Goal: Information Seeking & Learning: Check status

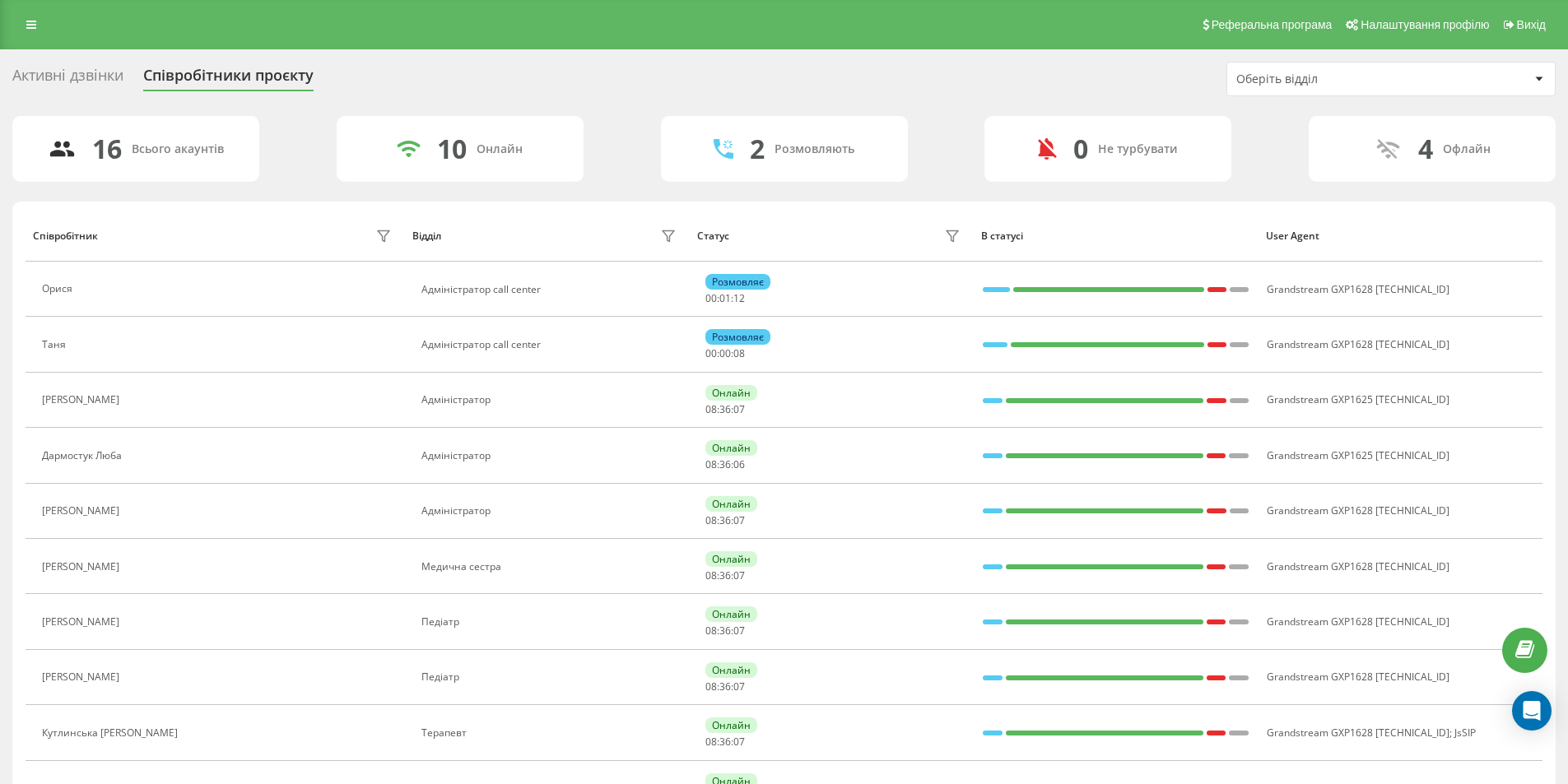
click at [69, 78] on div "Активні дзвінки" at bounding box center [68, 79] width 111 height 26
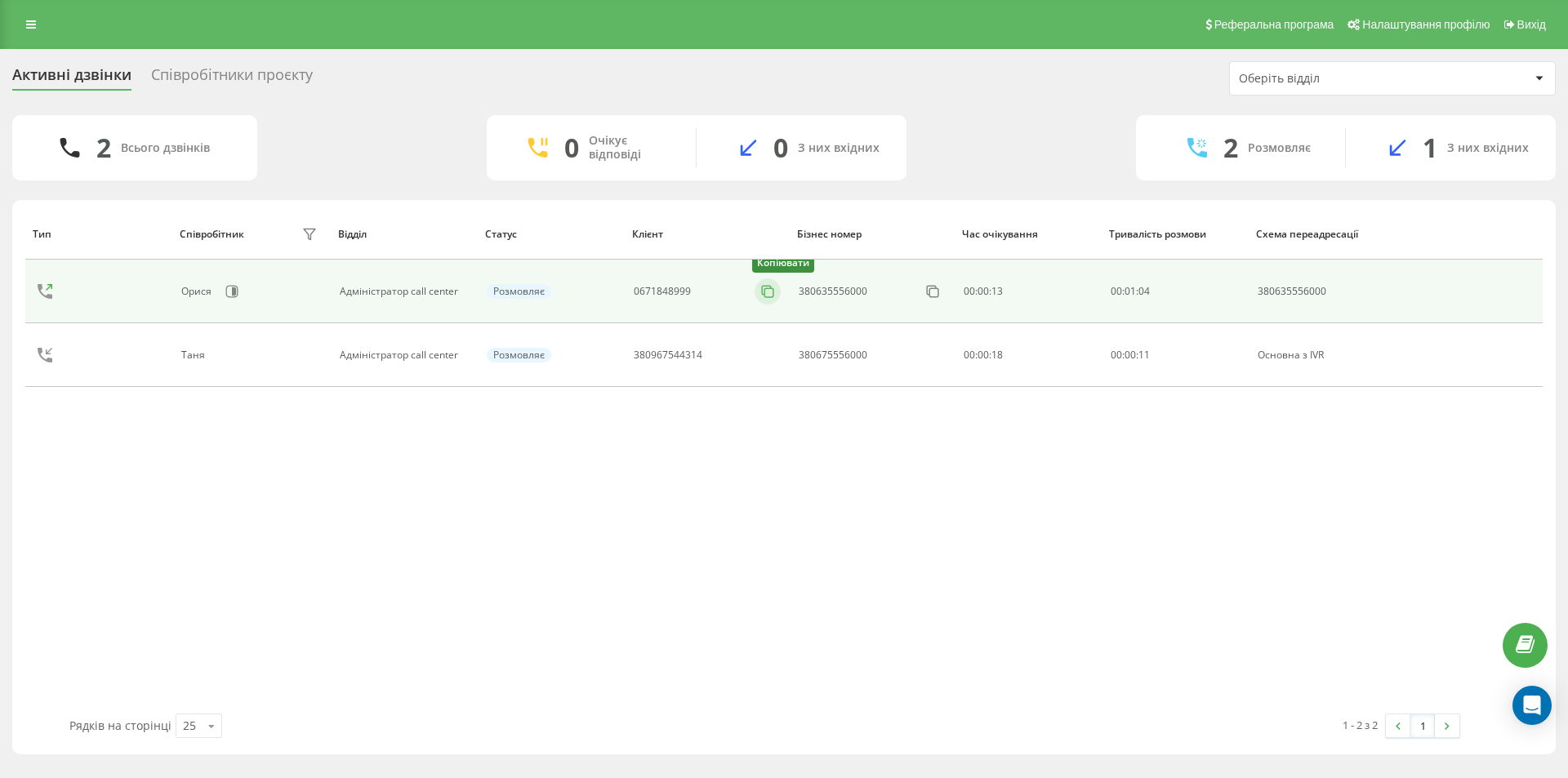
click at [770, 288] on rect at bounding box center [768, 292] width 9 height 9
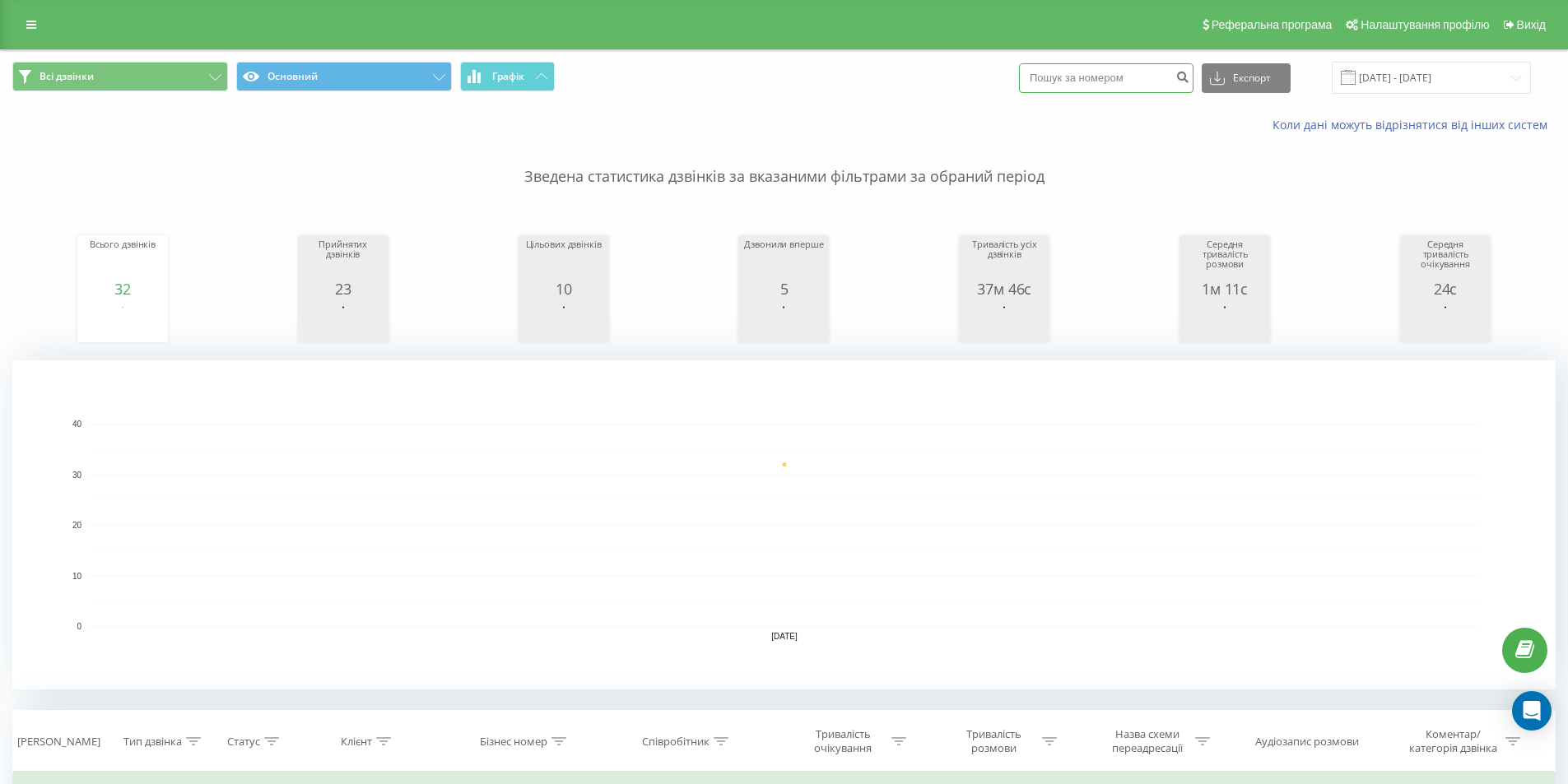
click at [1122, 67] on input at bounding box center [1106, 78] width 174 height 30
paste input "0973606111"
type input "0973606111"
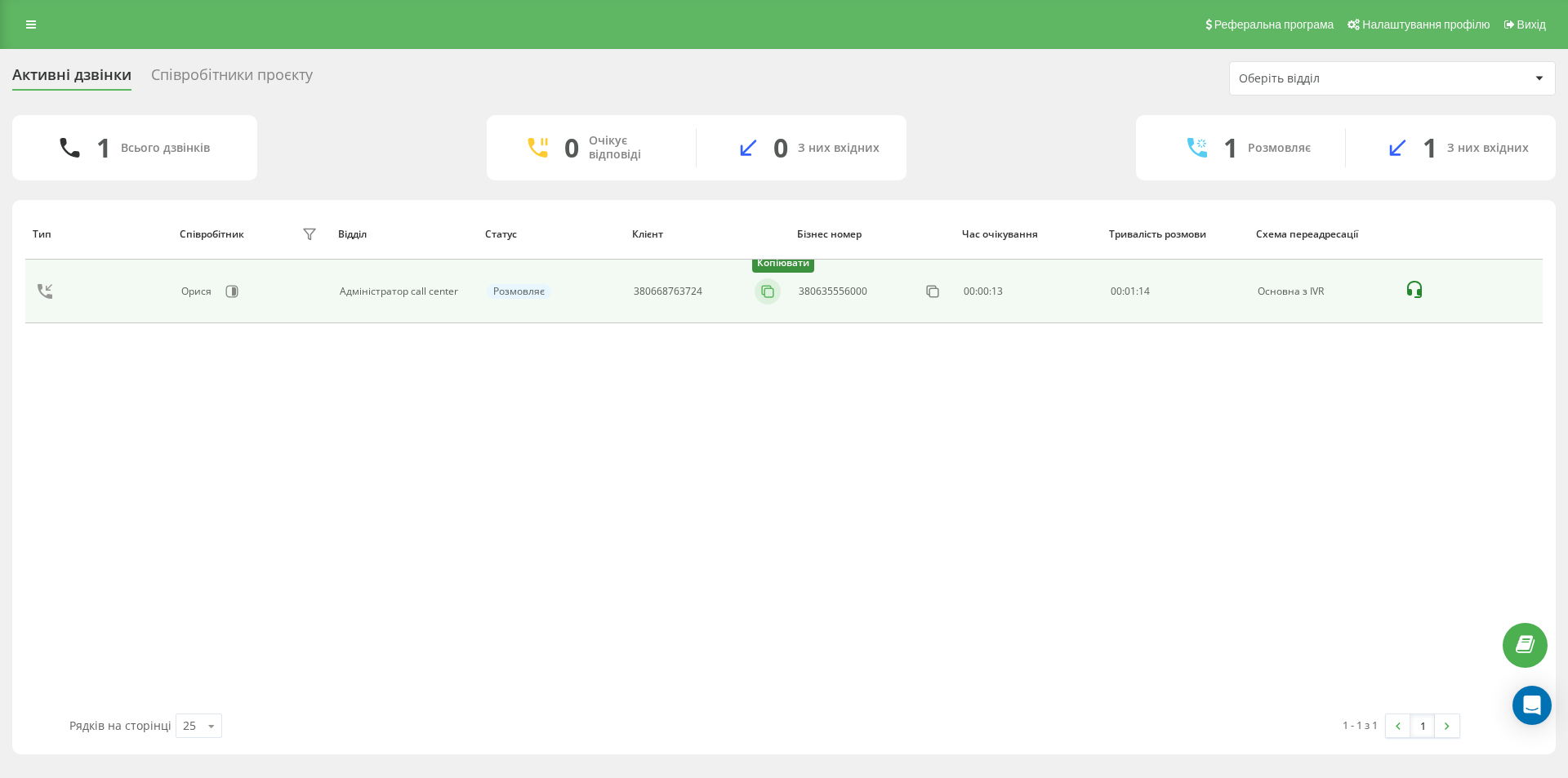
click at [771, 286] on icon at bounding box center [766, 290] width 9 height 9
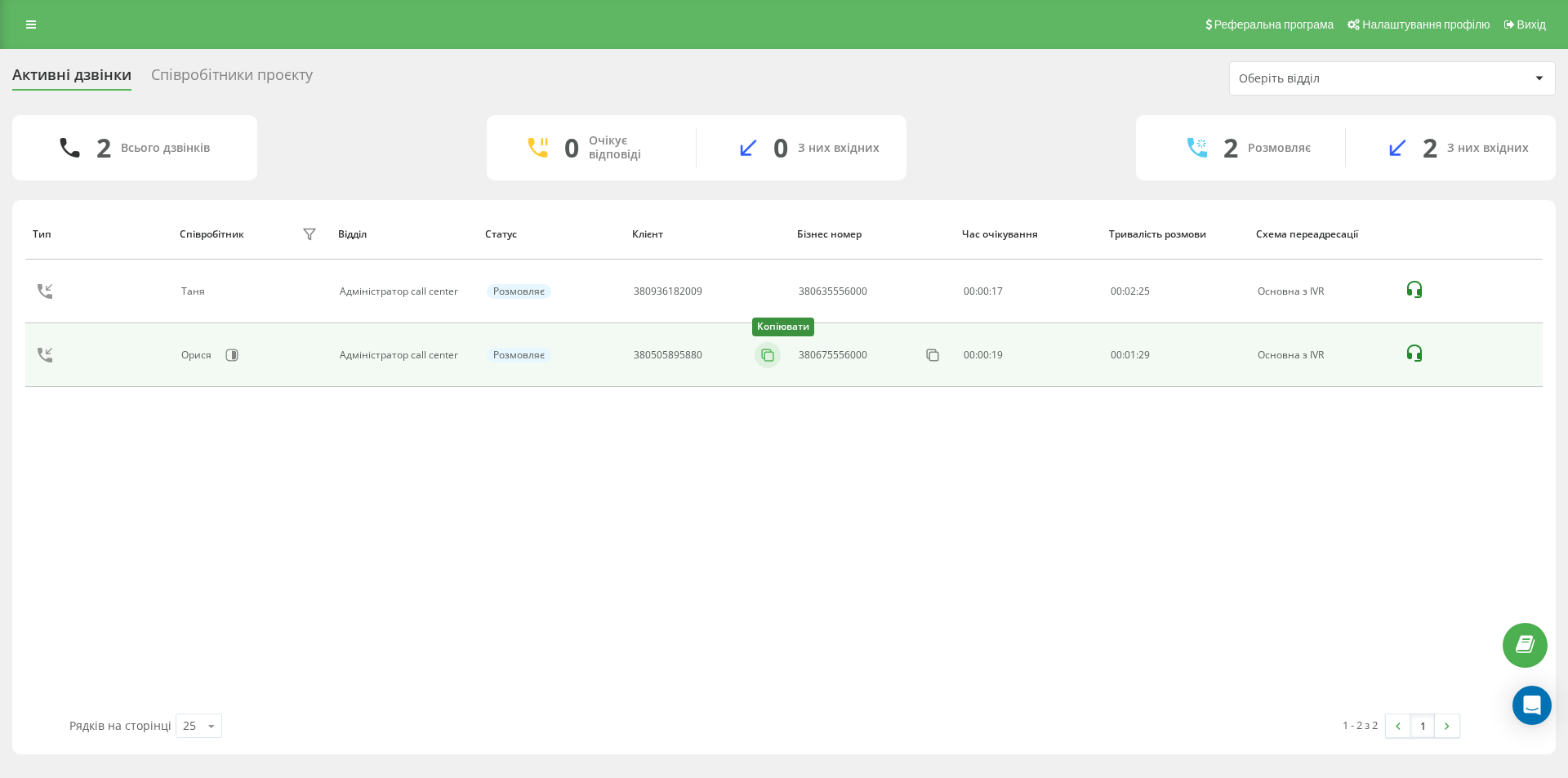
click at [768, 357] on icon at bounding box center [768, 355] width 16 height 16
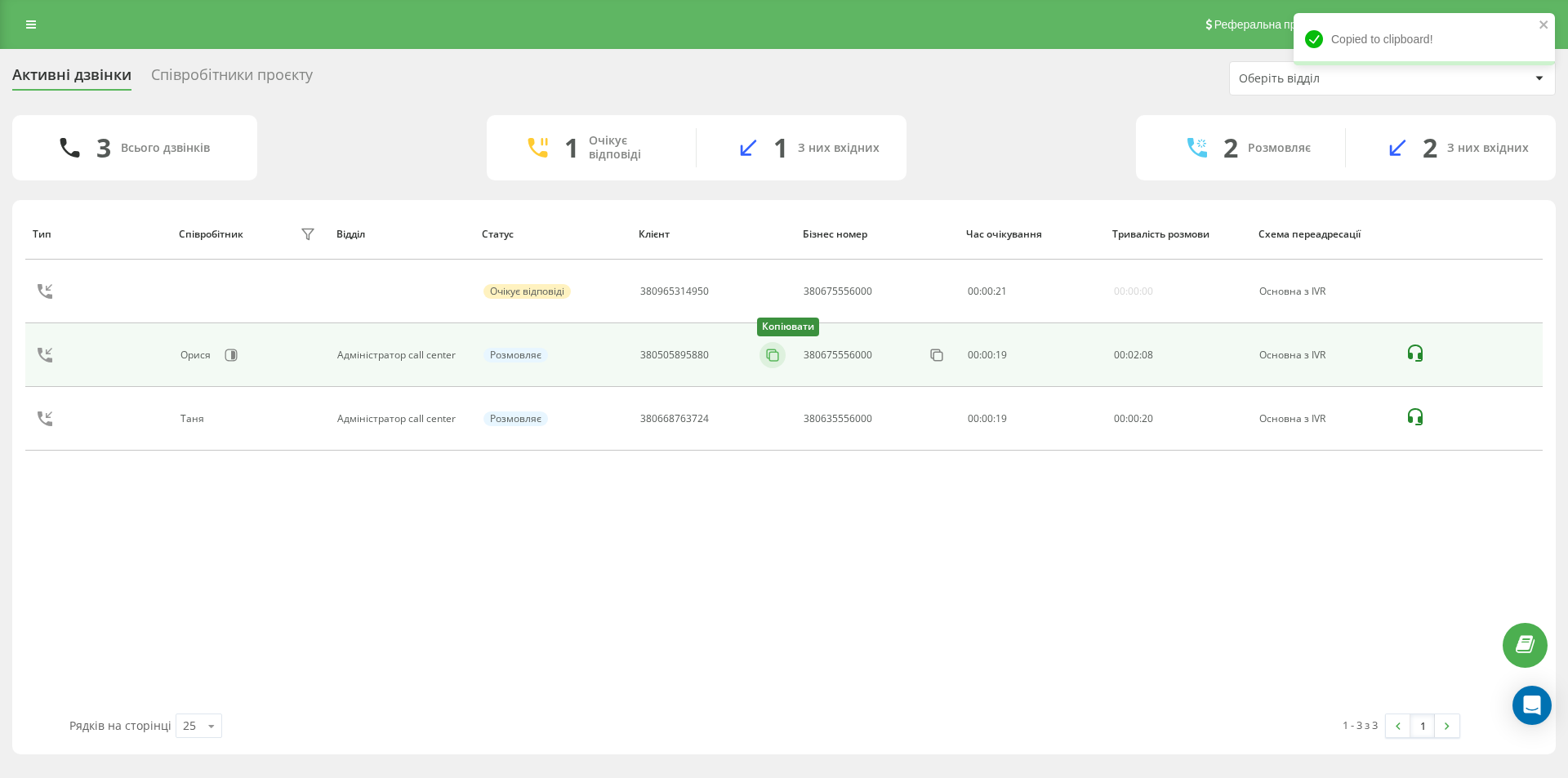
click at [773, 353] on icon at bounding box center [773, 355] width 16 height 16
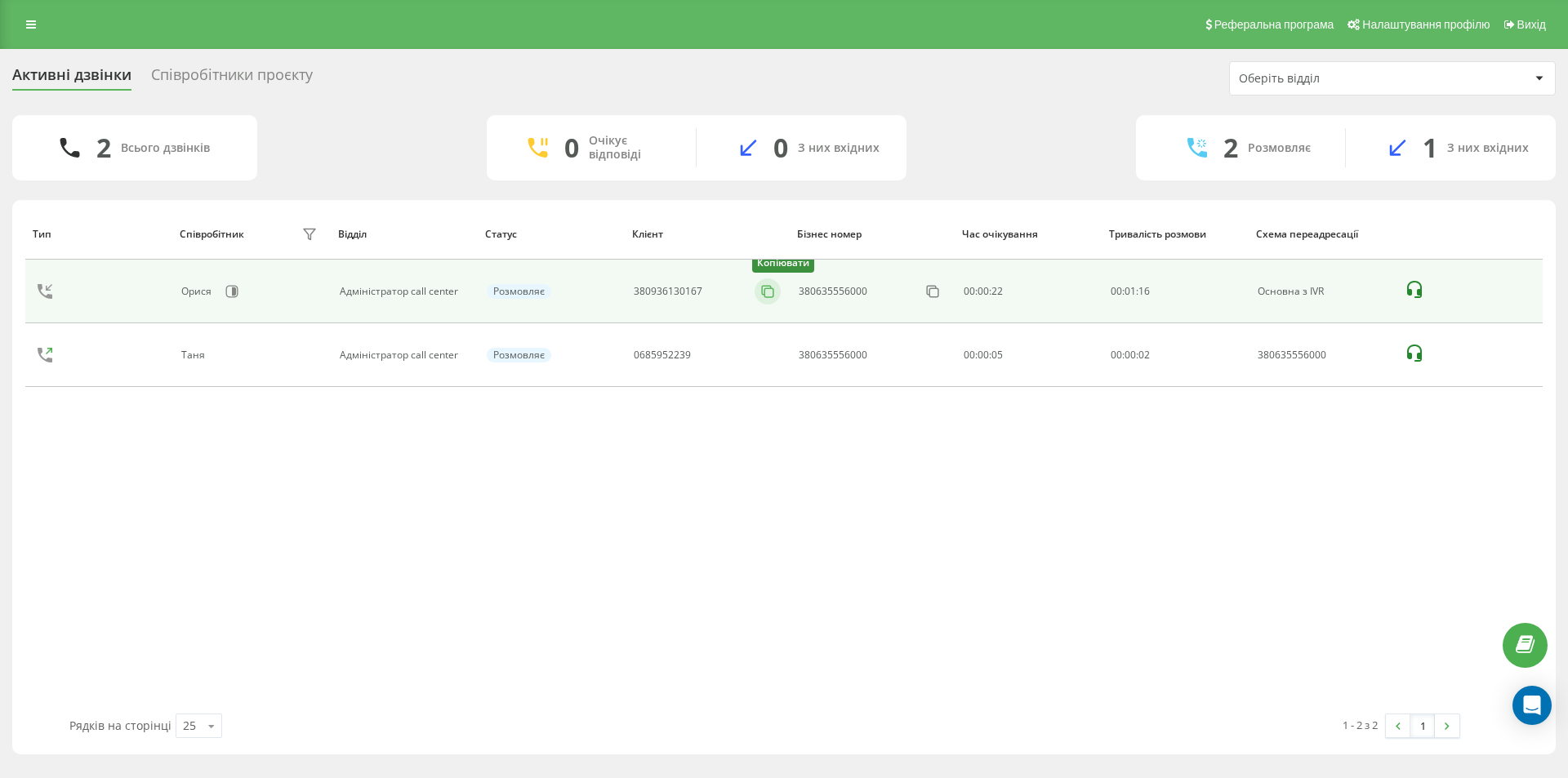
click at [766, 291] on icon at bounding box center [768, 292] width 16 height 16
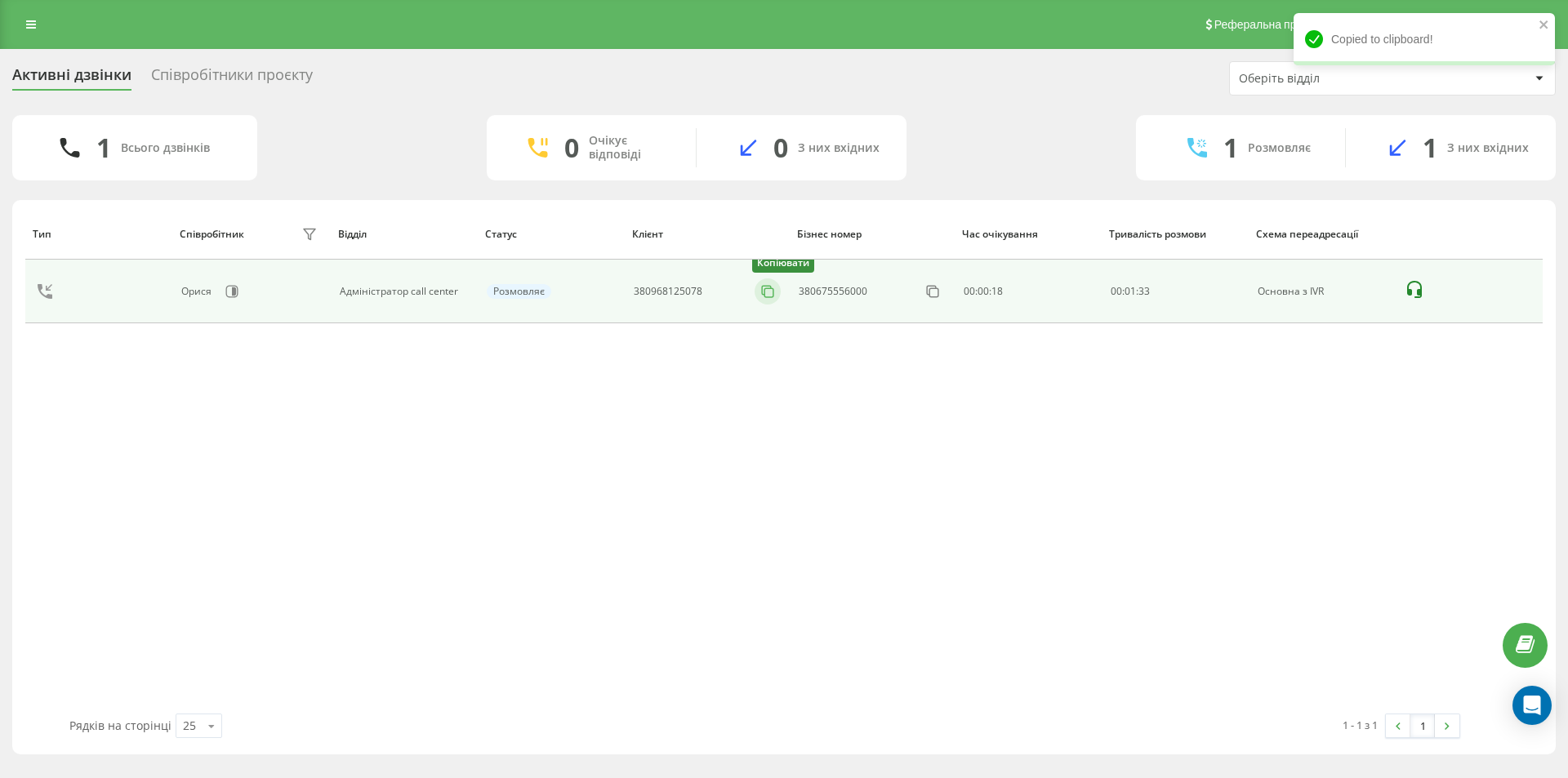
click at [767, 295] on icon at bounding box center [768, 292] width 16 height 16
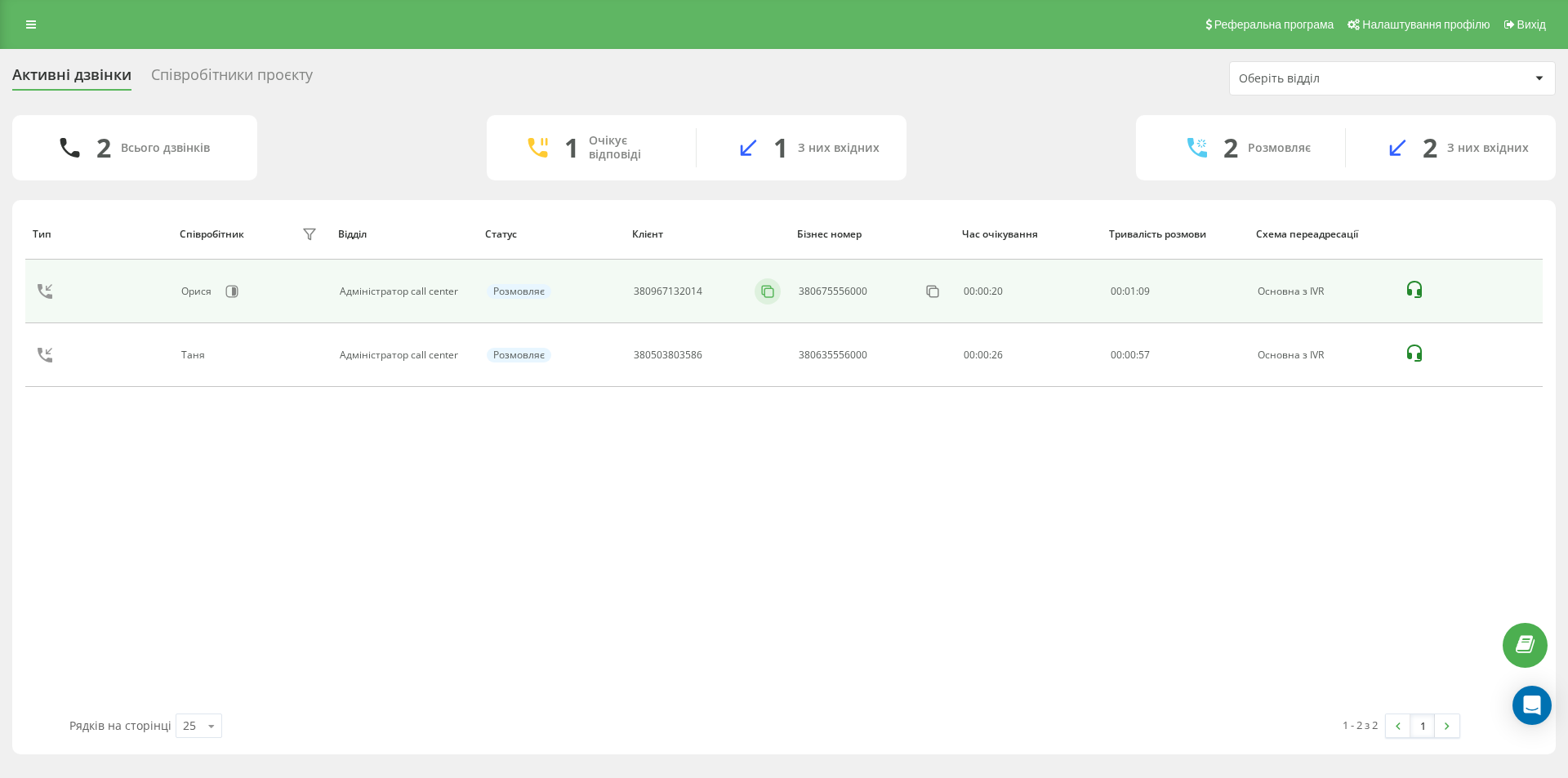
click at [768, 287] on icon at bounding box center [768, 292] width 16 height 16
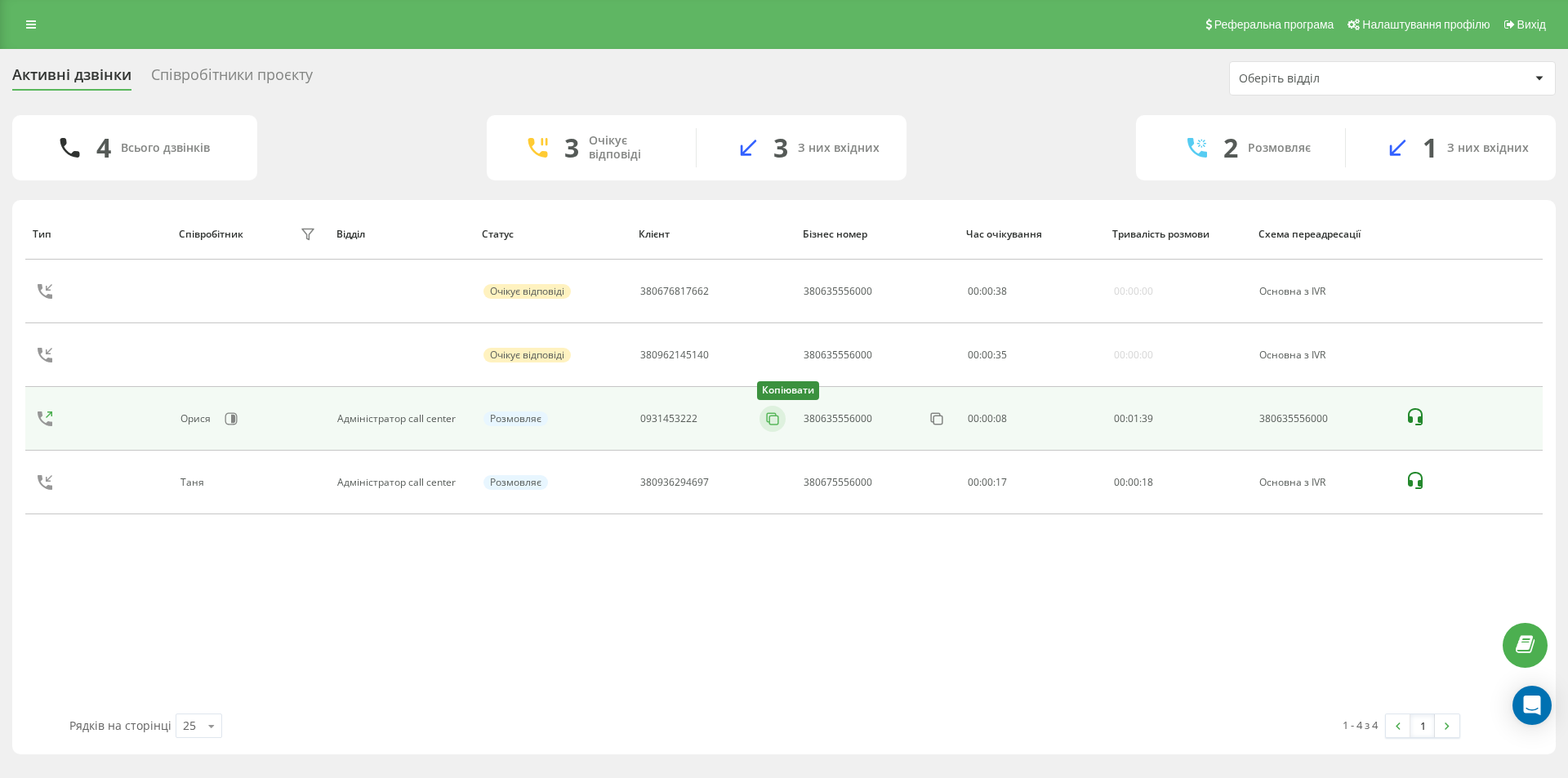
click at [780, 415] on icon at bounding box center [773, 418] width 16 height 16
click at [772, 418] on icon at bounding box center [773, 418] width 16 height 16
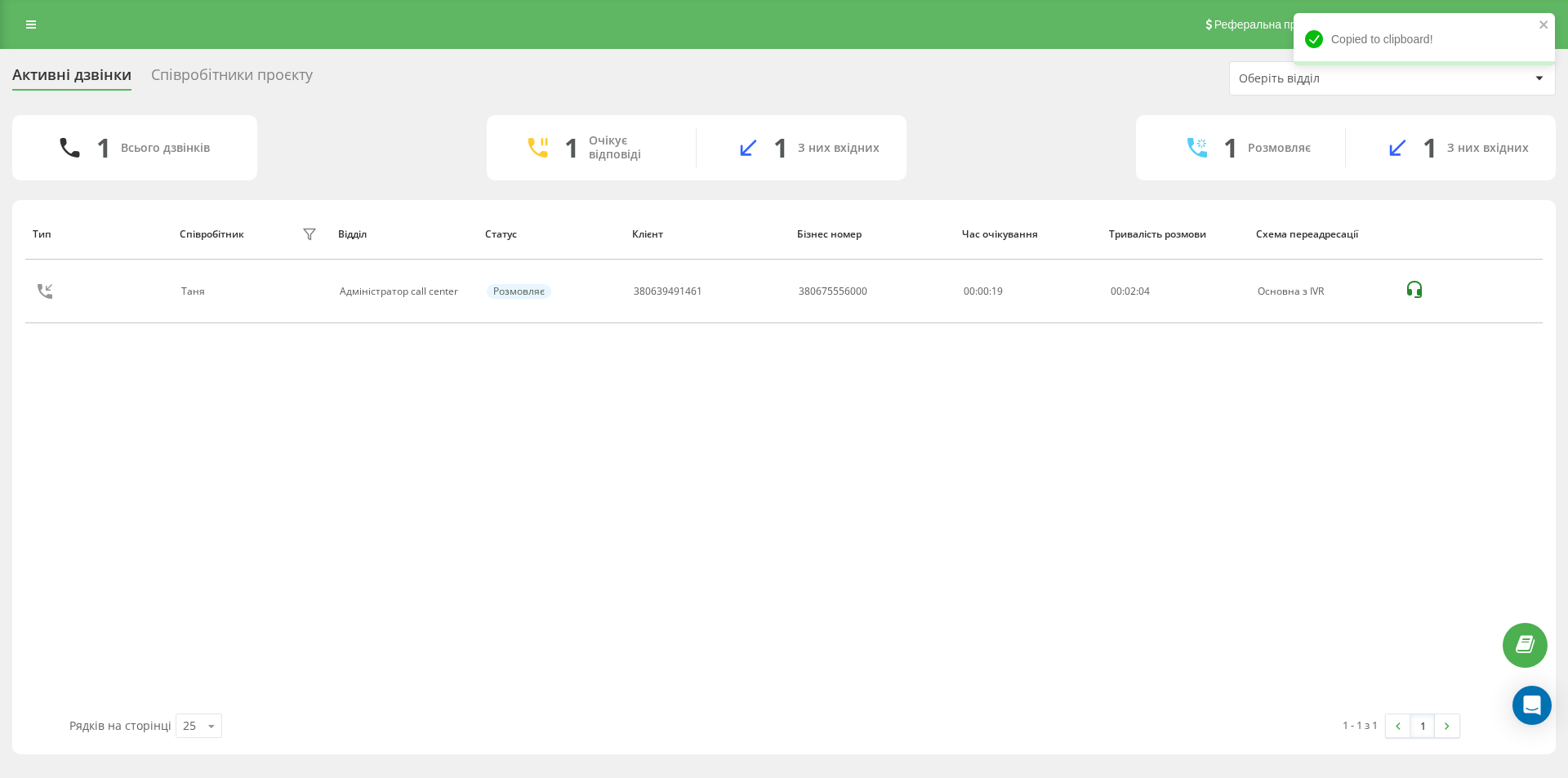
click at [233, 72] on div "Співробітники проєкту" at bounding box center [231, 79] width 161 height 25
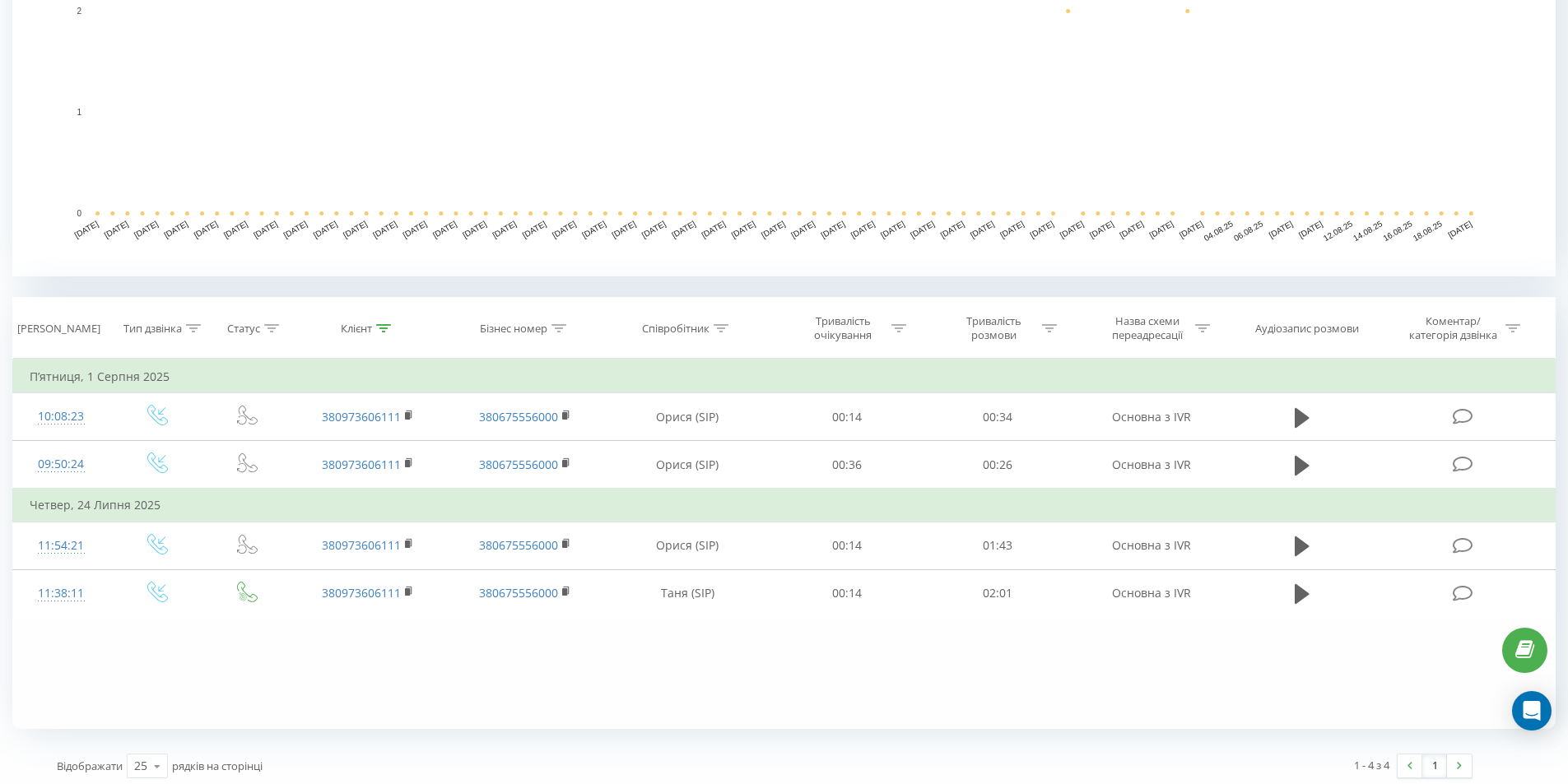
scroll to position [419, 0]
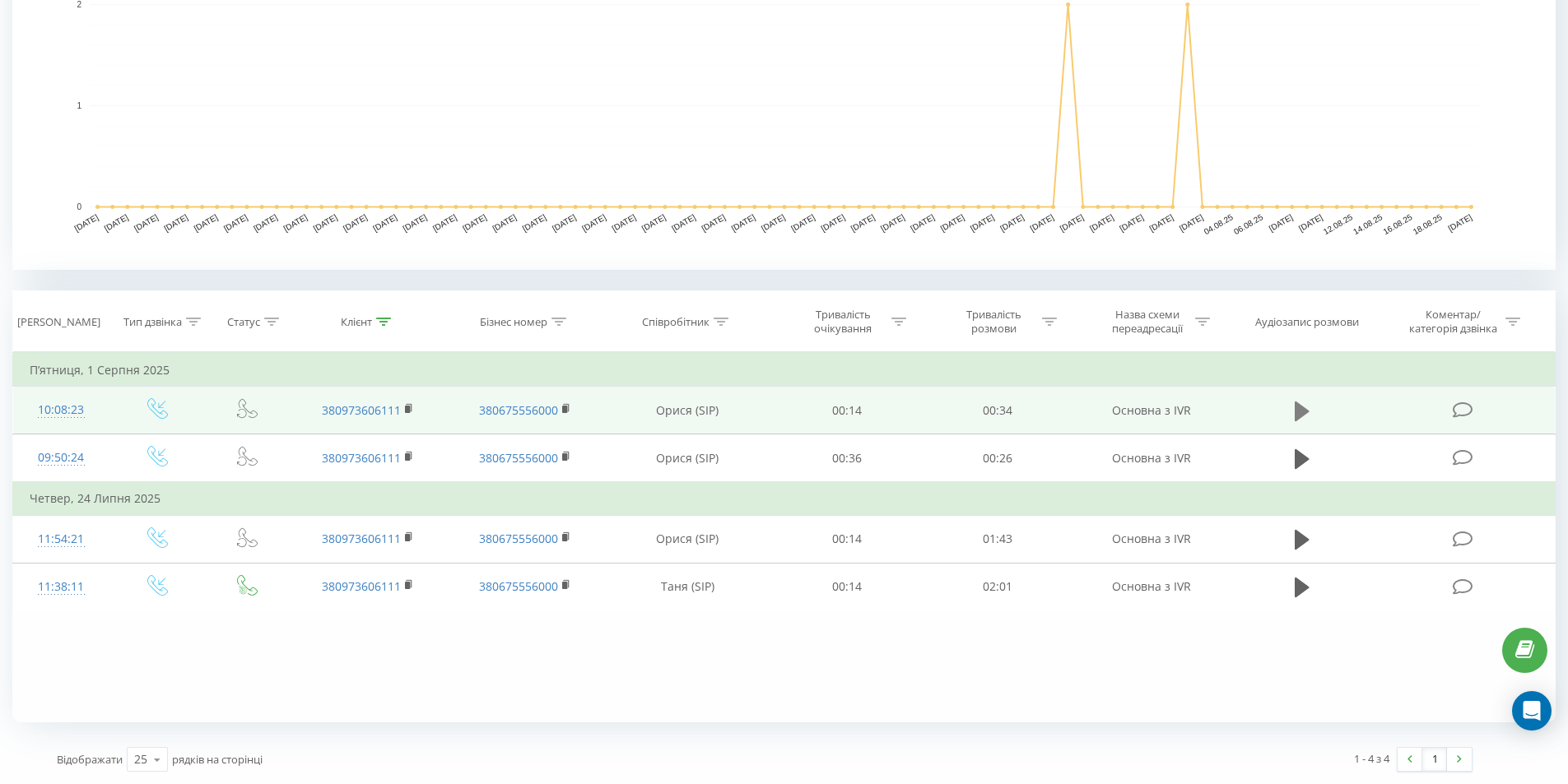
click at [1296, 404] on icon at bounding box center [1302, 411] width 15 height 20
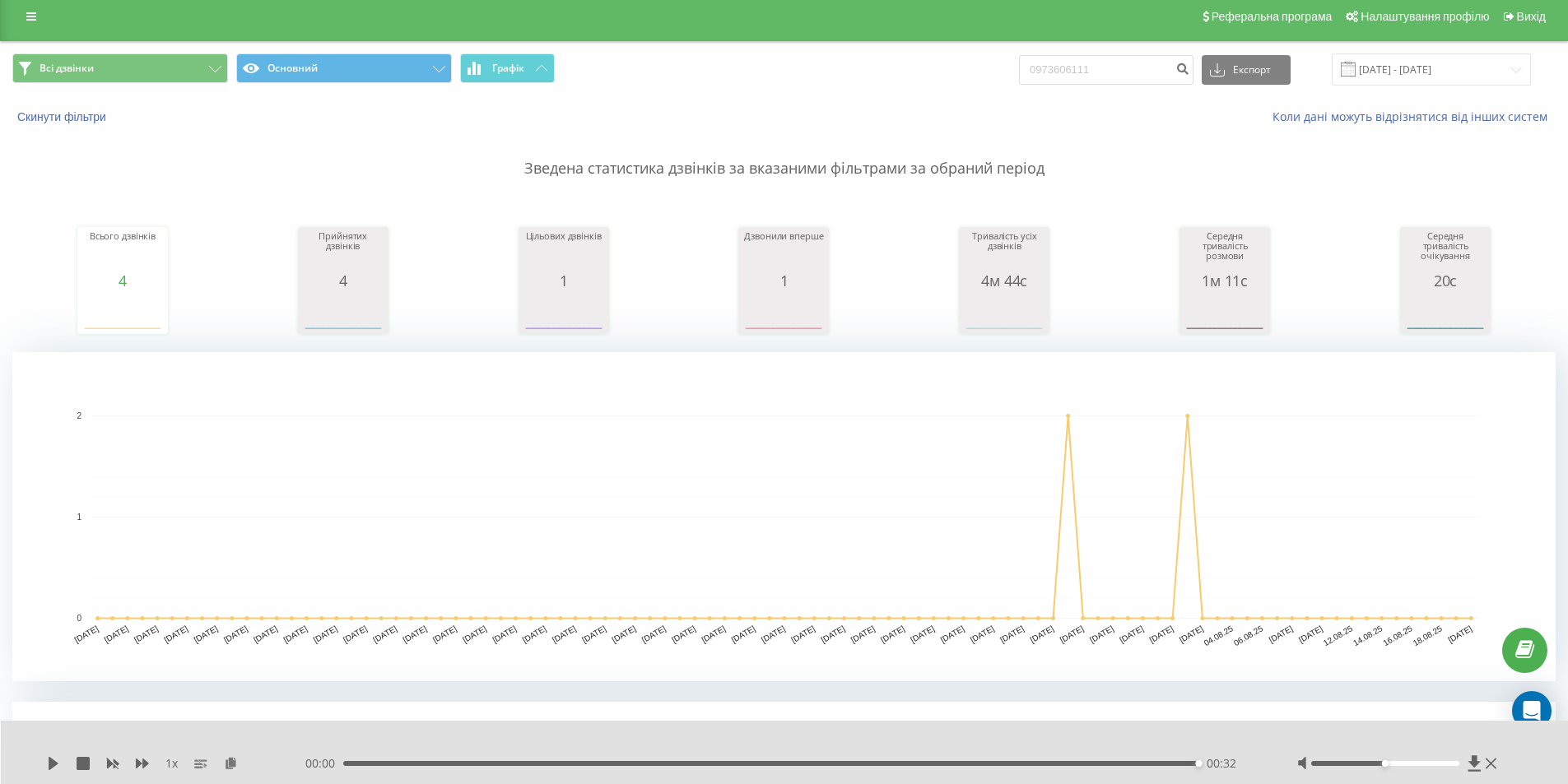
scroll to position [0, 0]
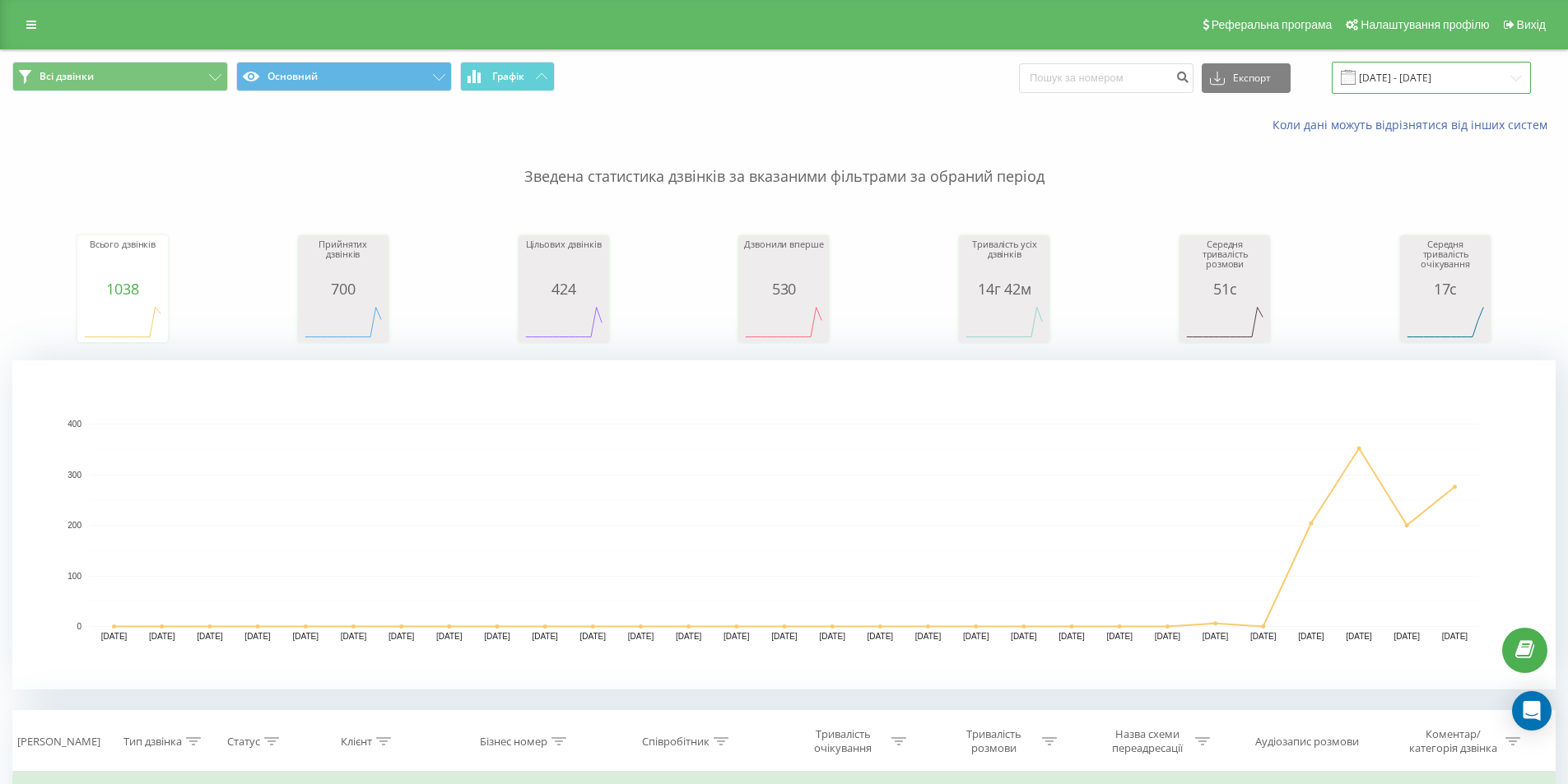
click at [1432, 86] on input "09.02.2025 - 09.03.2025" at bounding box center [1431, 78] width 199 height 32
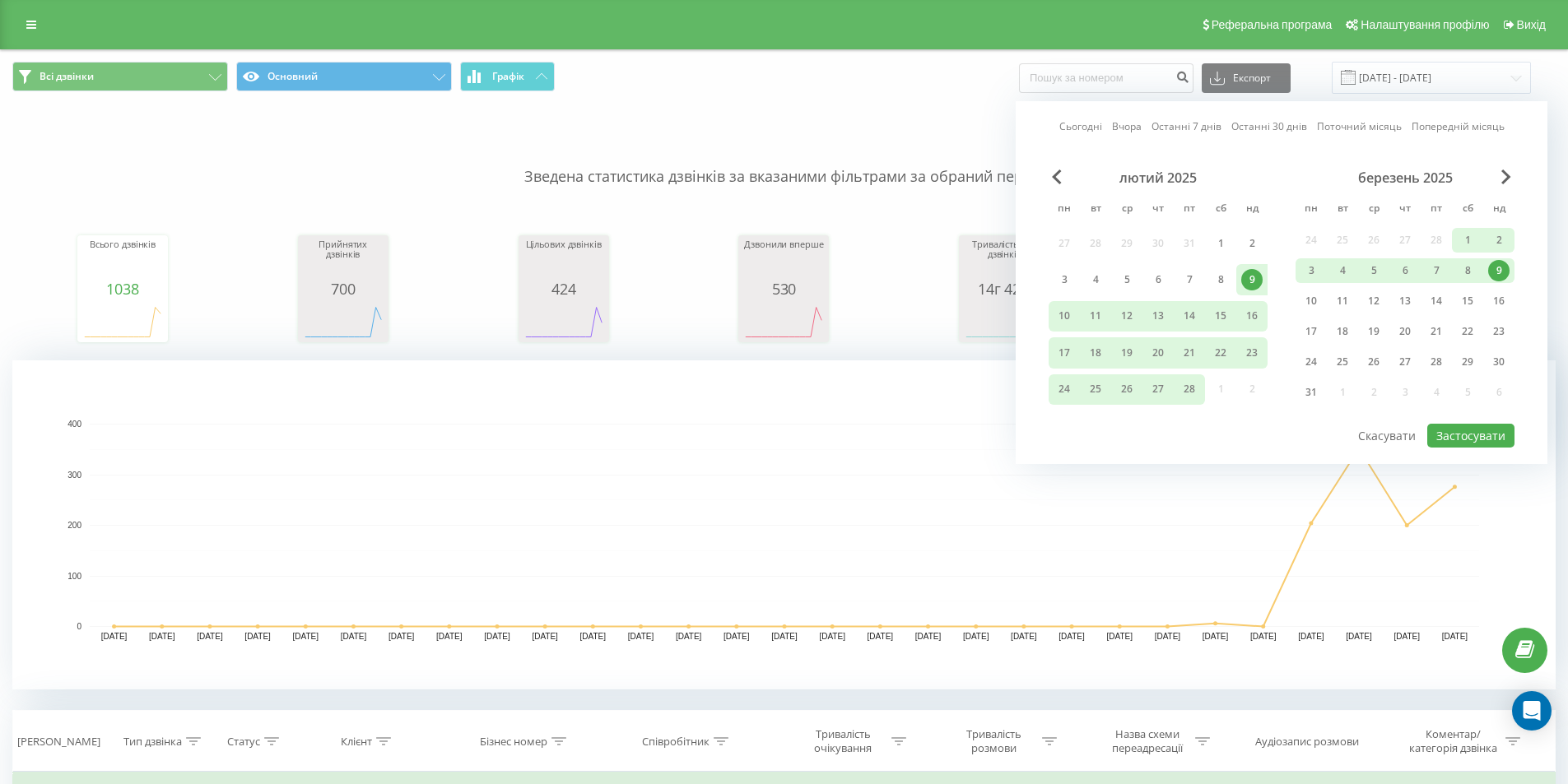
click at [1088, 123] on link "Сьогодні" at bounding box center [1081, 126] width 43 height 16
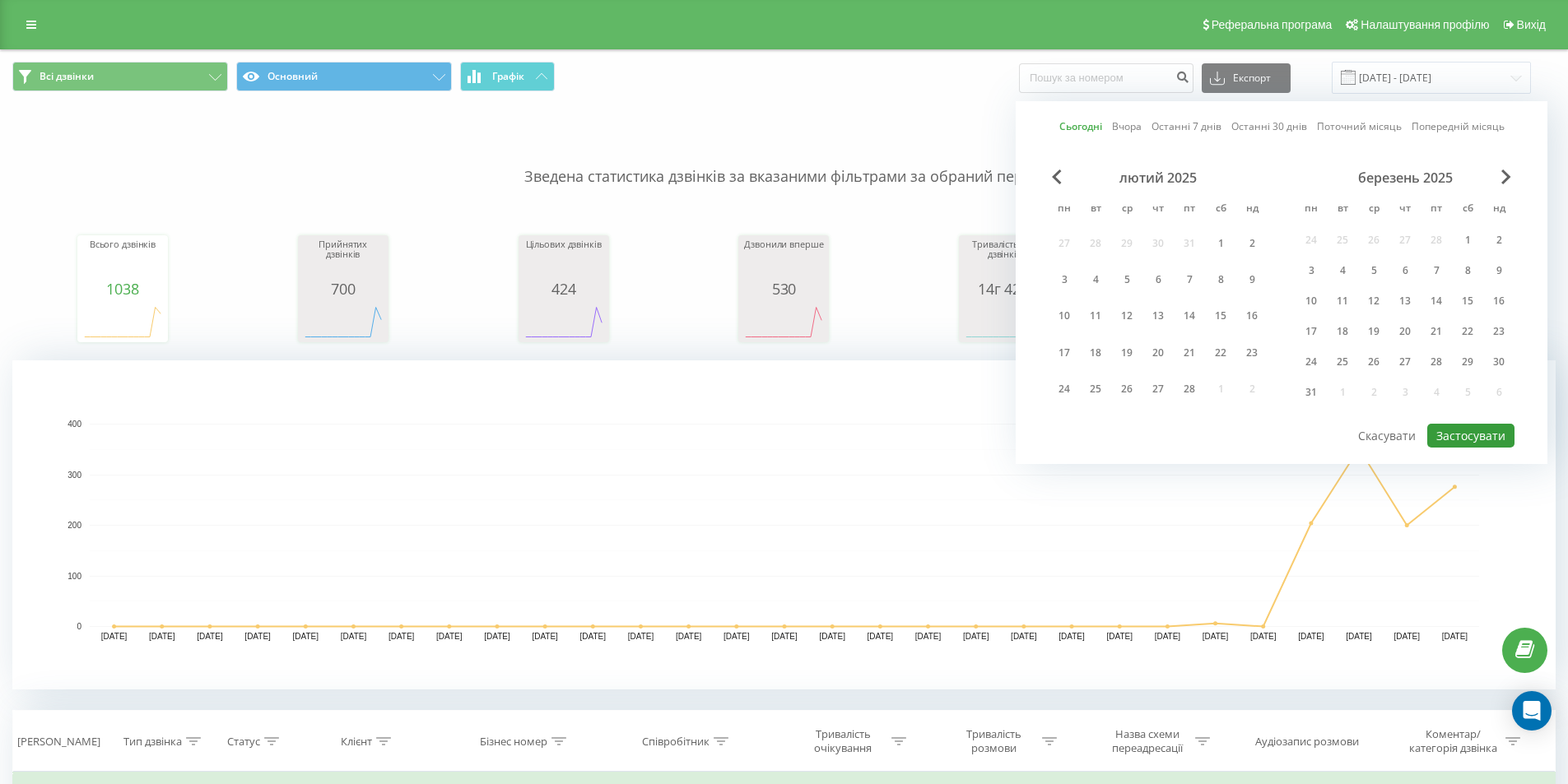
click at [1476, 437] on button "Застосувати" at bounding box center [1471, 435] width 88 height 24
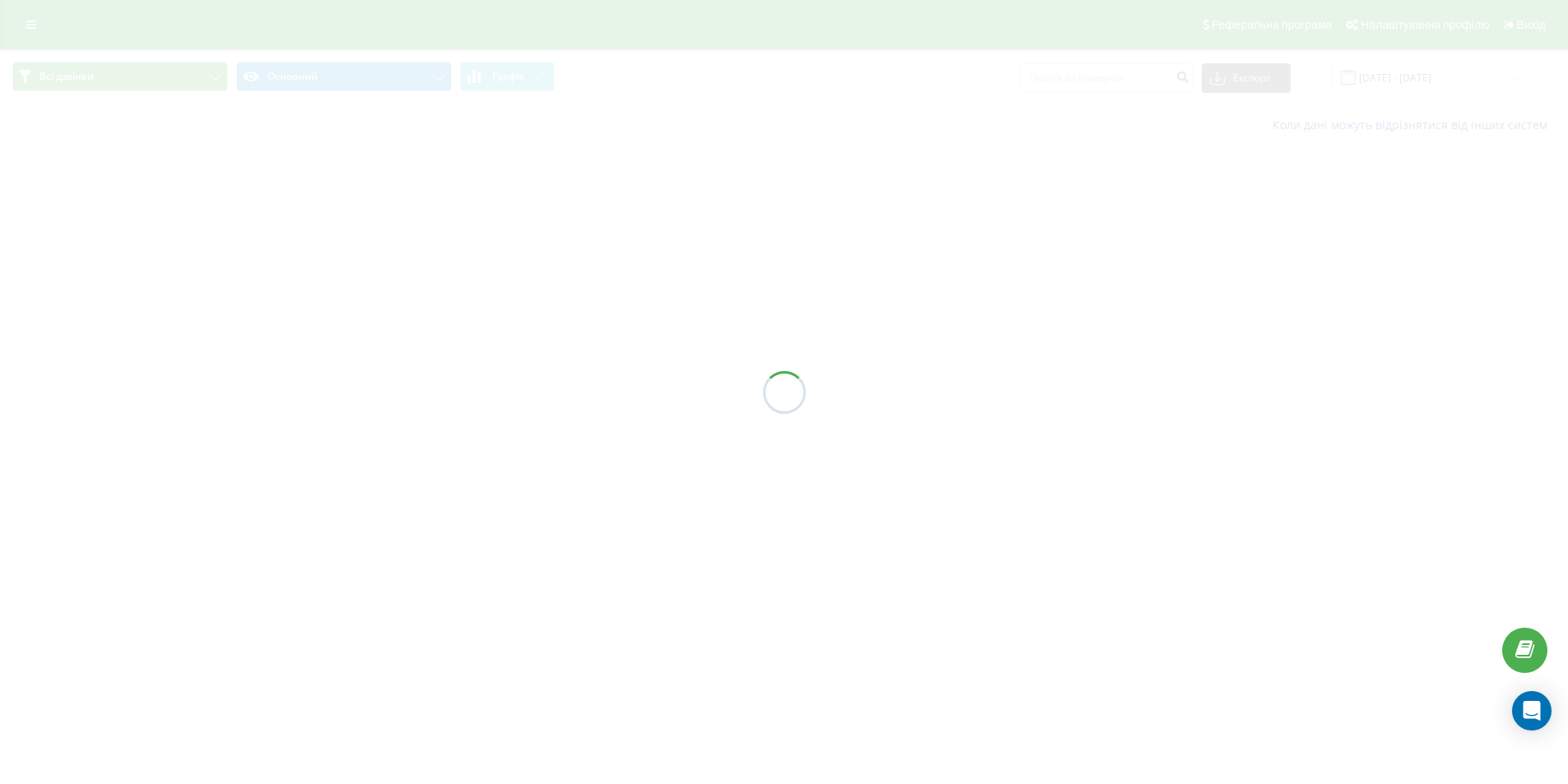
type input "[DATE] - [DATE]"
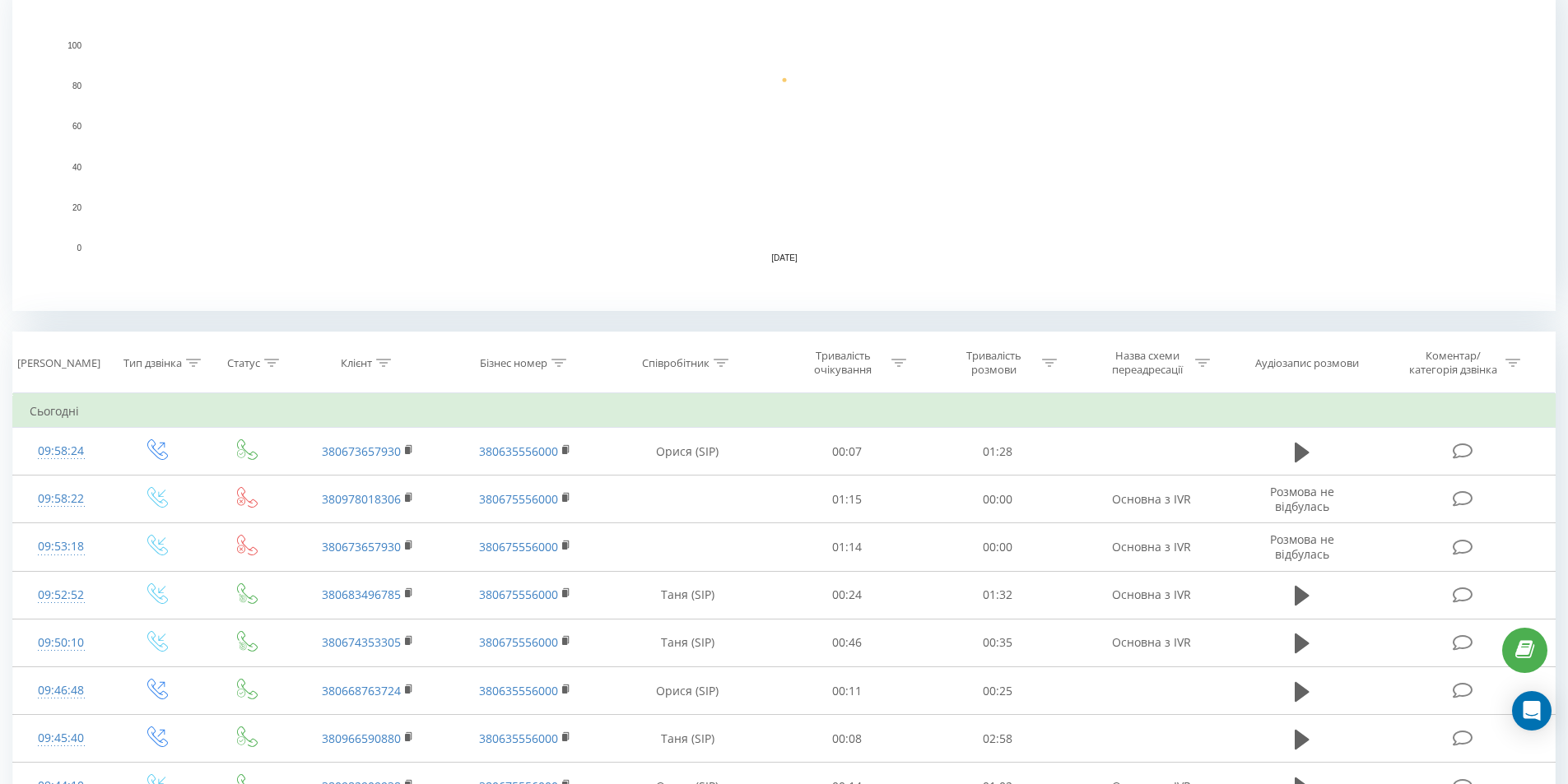
scroll to position [411, 0]
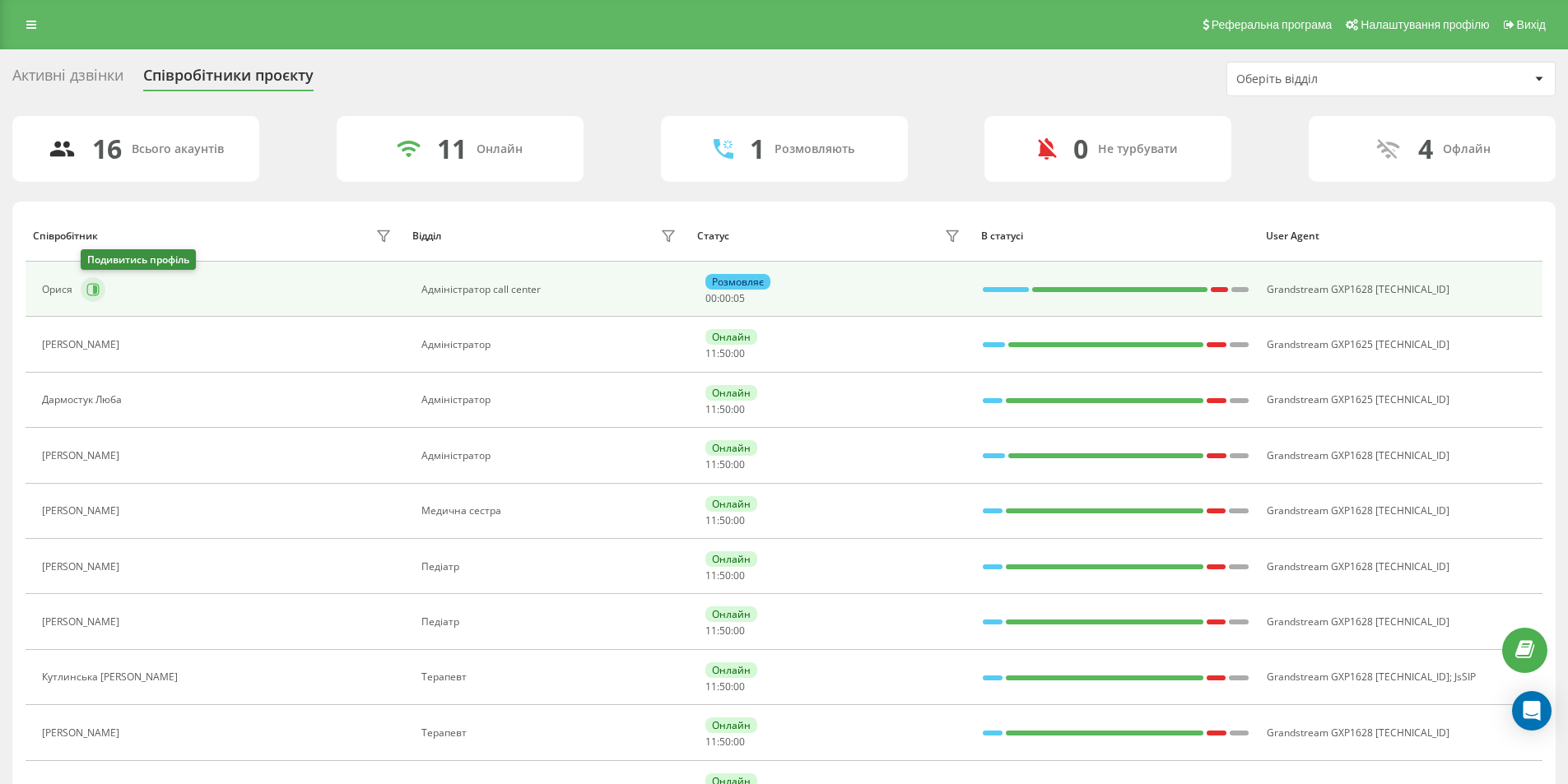
click at [94, 291] on icon at bounding box center [95, 290] width 4 height 8
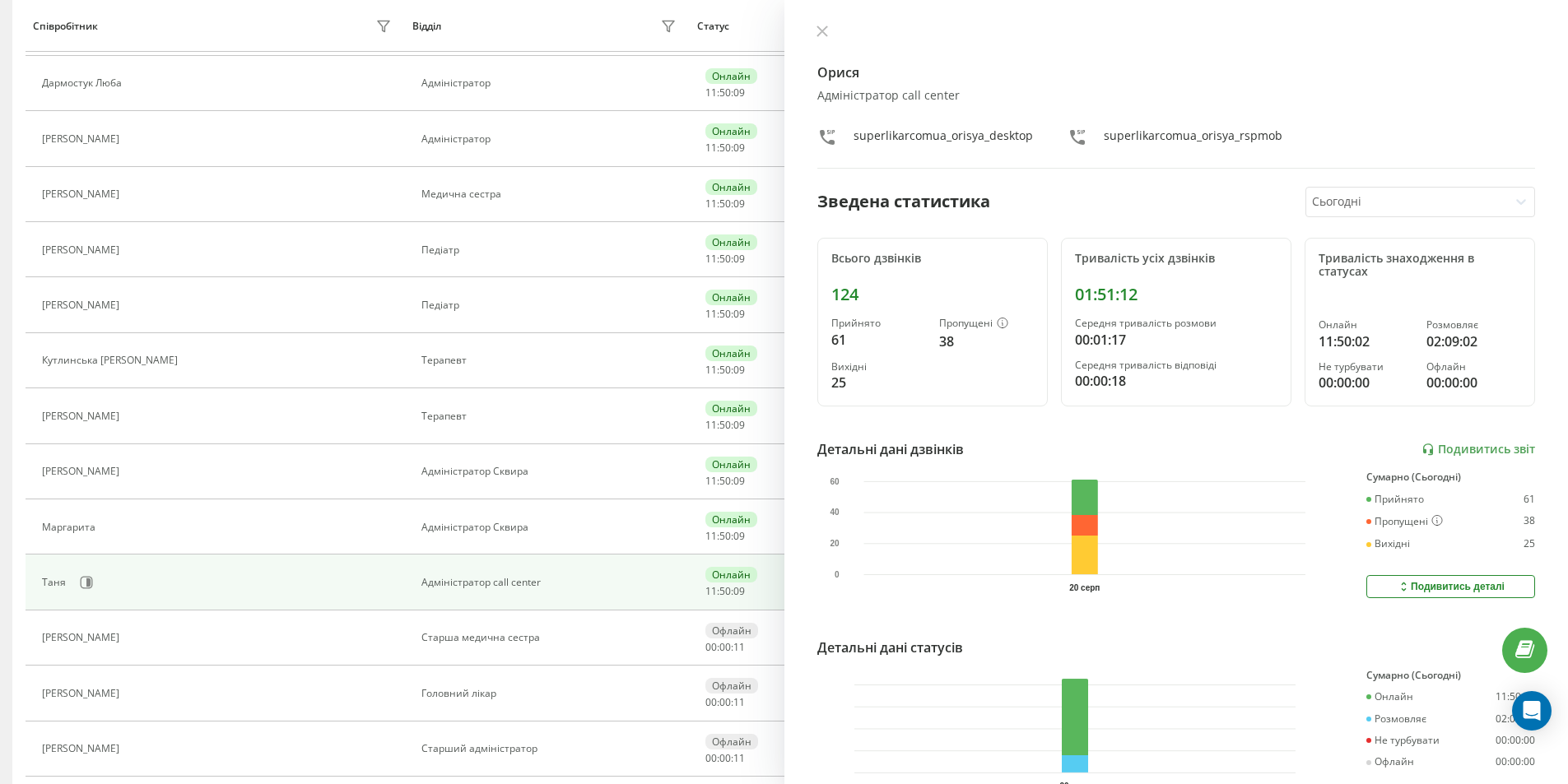
scroll to position [329, 0]
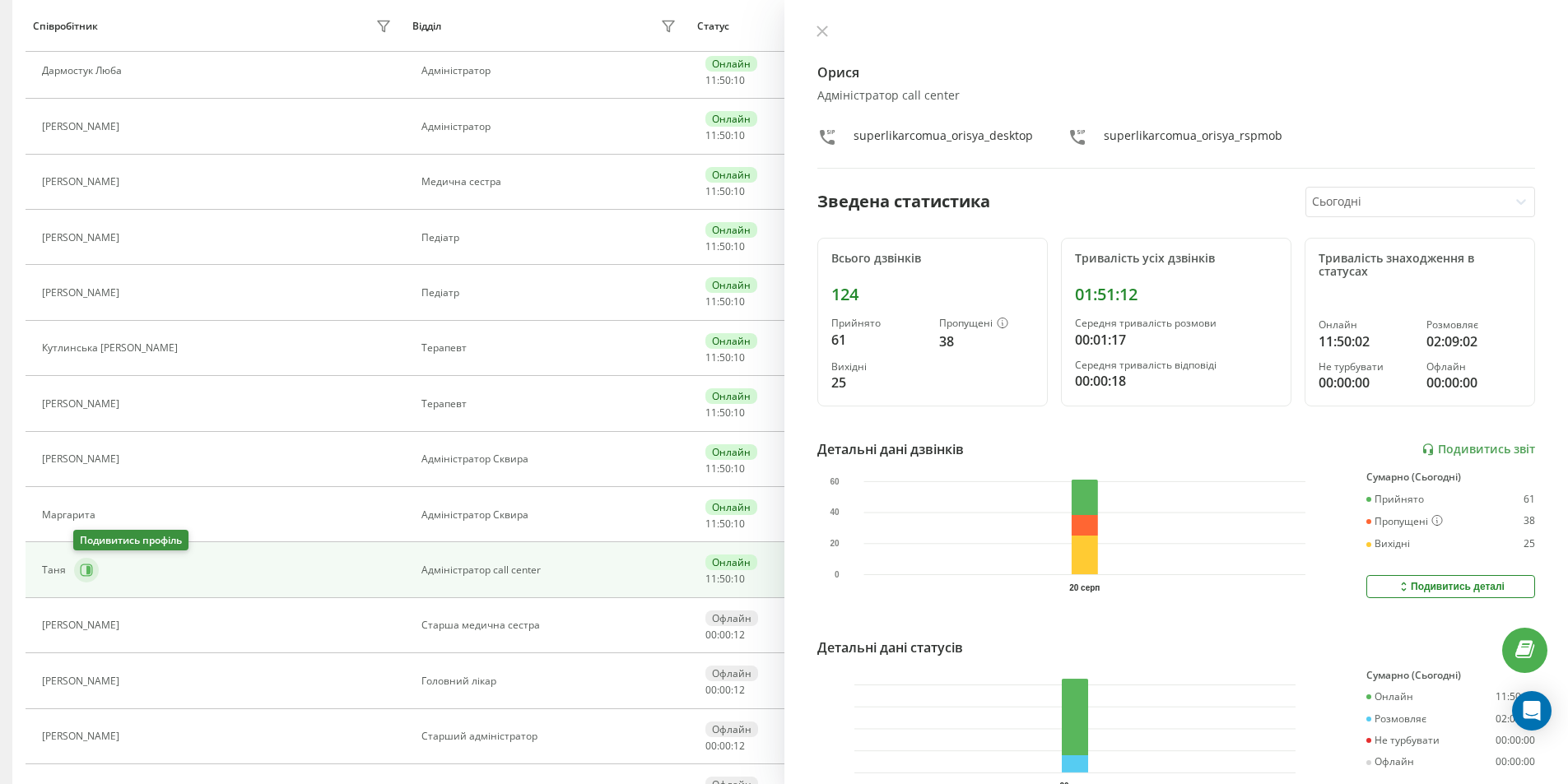
click at [83, 569] on icon at bounding box center [87, 570] width 13 height 13
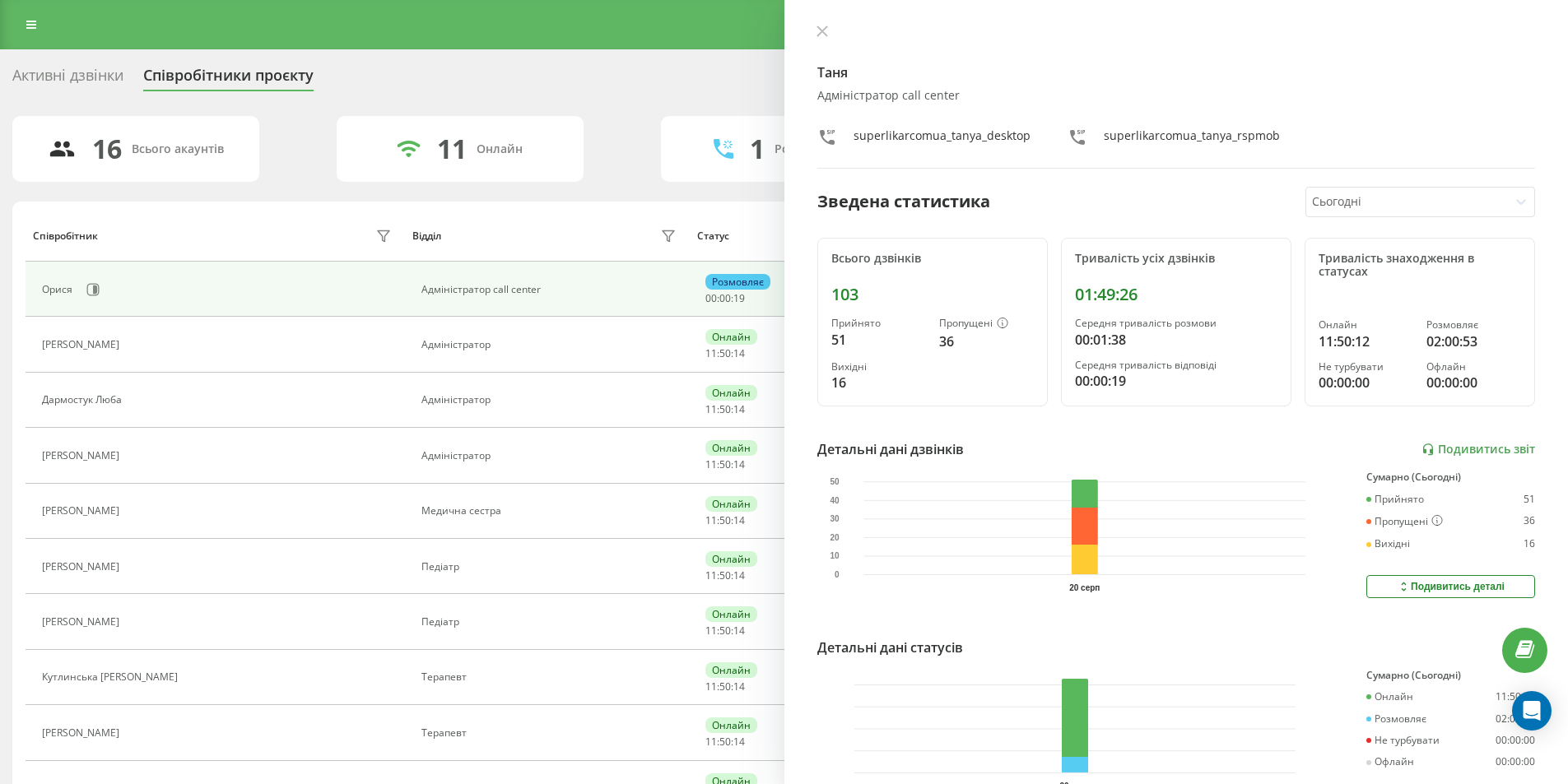
click at [52, 291] on div "Орися" at bounding box center [59, 290] width 35 height 12
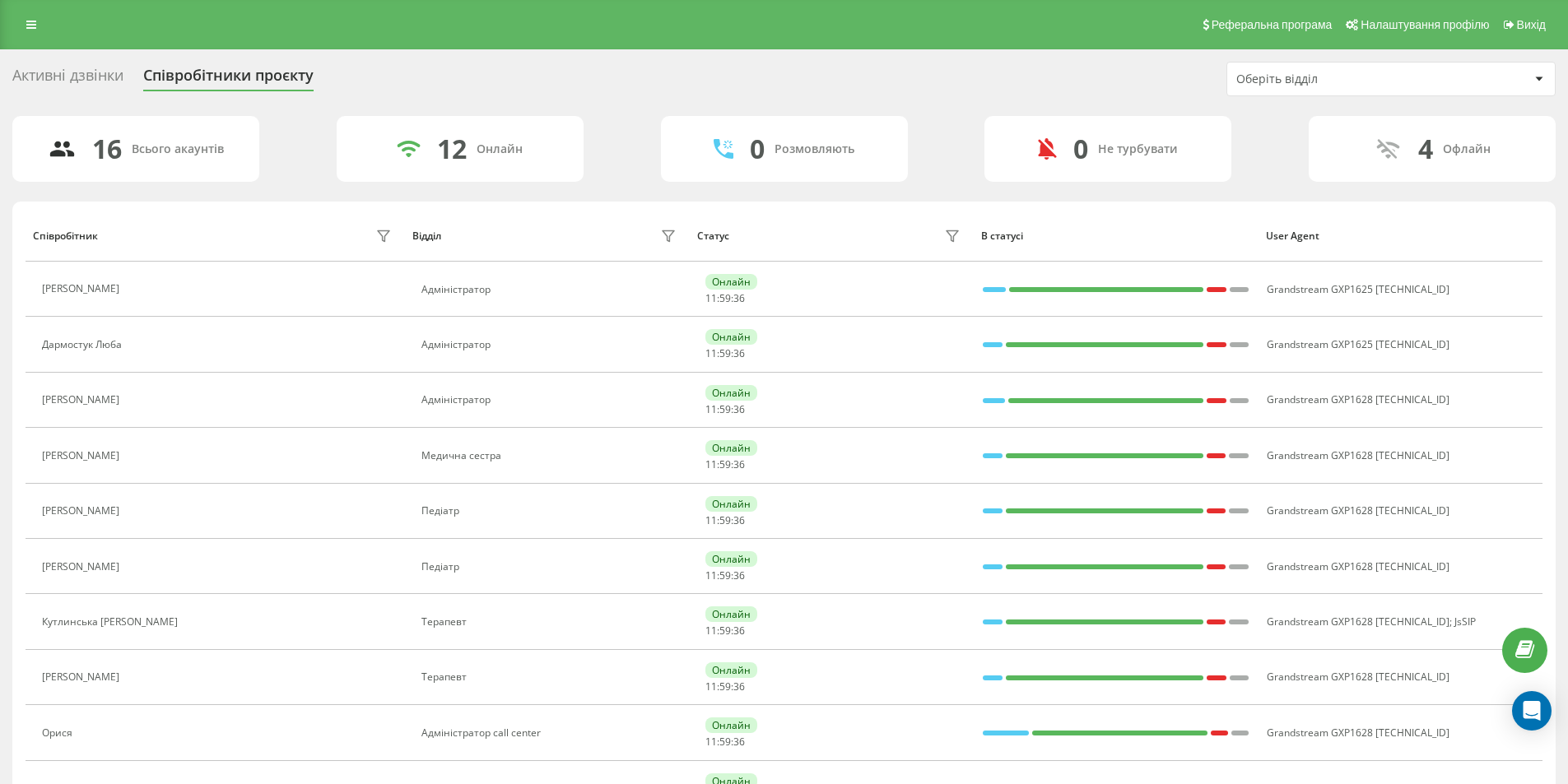
click at [111, 73] on div "Активні дзвінки" at bounding box center [68, 79] width 111 height 26
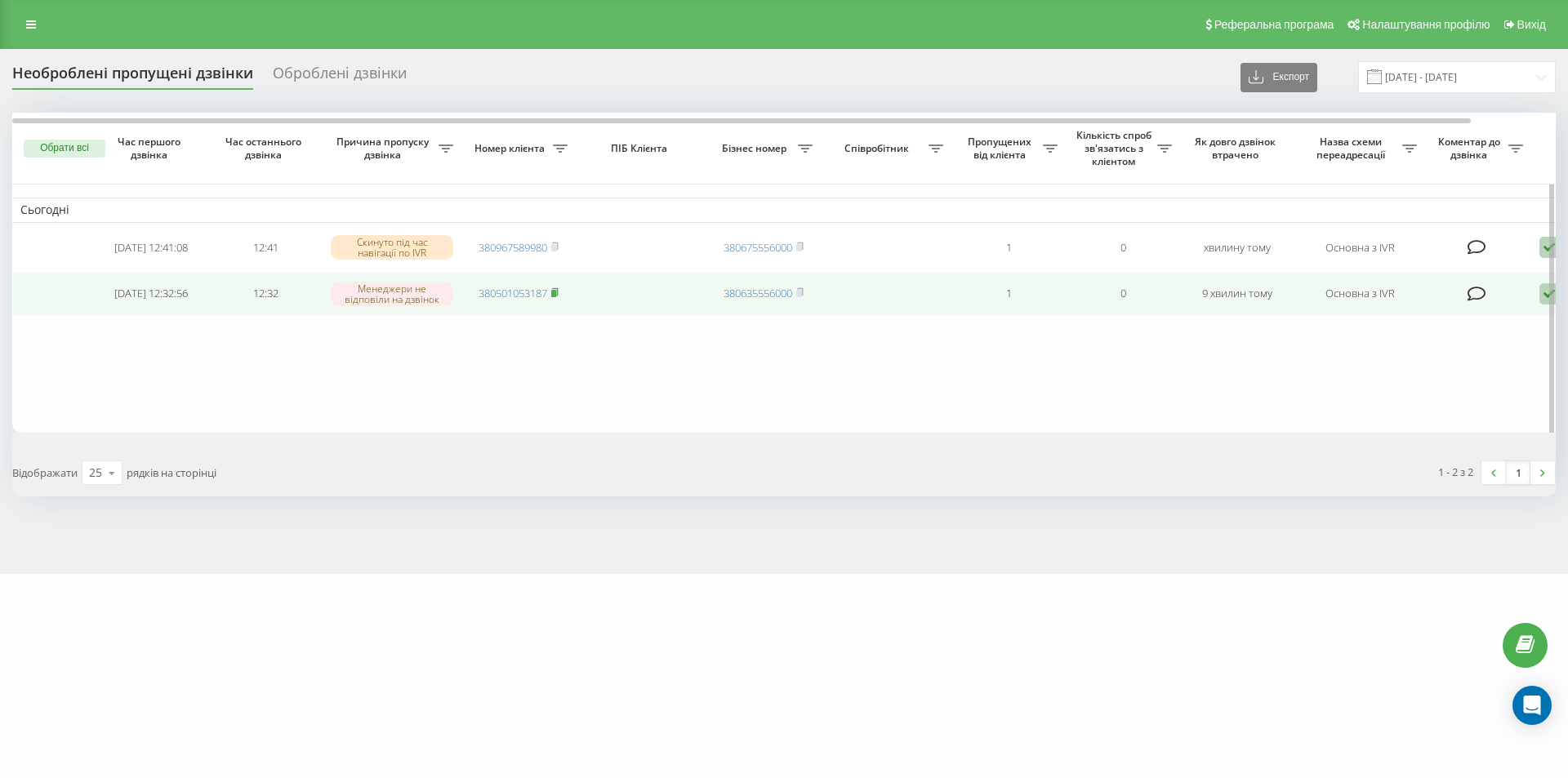
click at [555, 297] on rect at bounding box center [554, 293] width 5 height 7
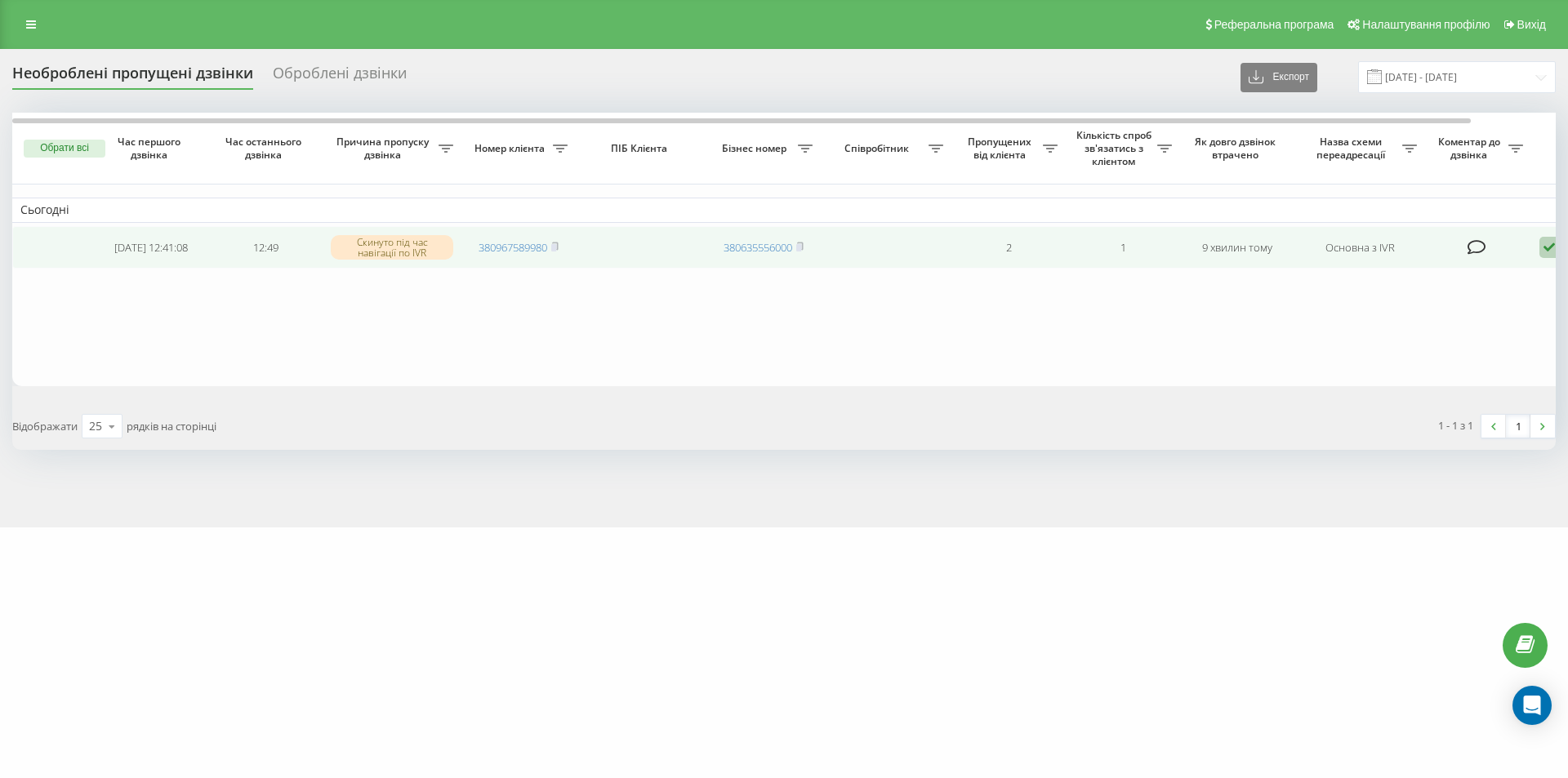
click at [1545, 256] on icon at bounding box center [1549, 247] width 20 height 22
click at [1444, 274] on span "Не вдалося зв'язатися" at bounding box center [1403, 273] width 125 height 16
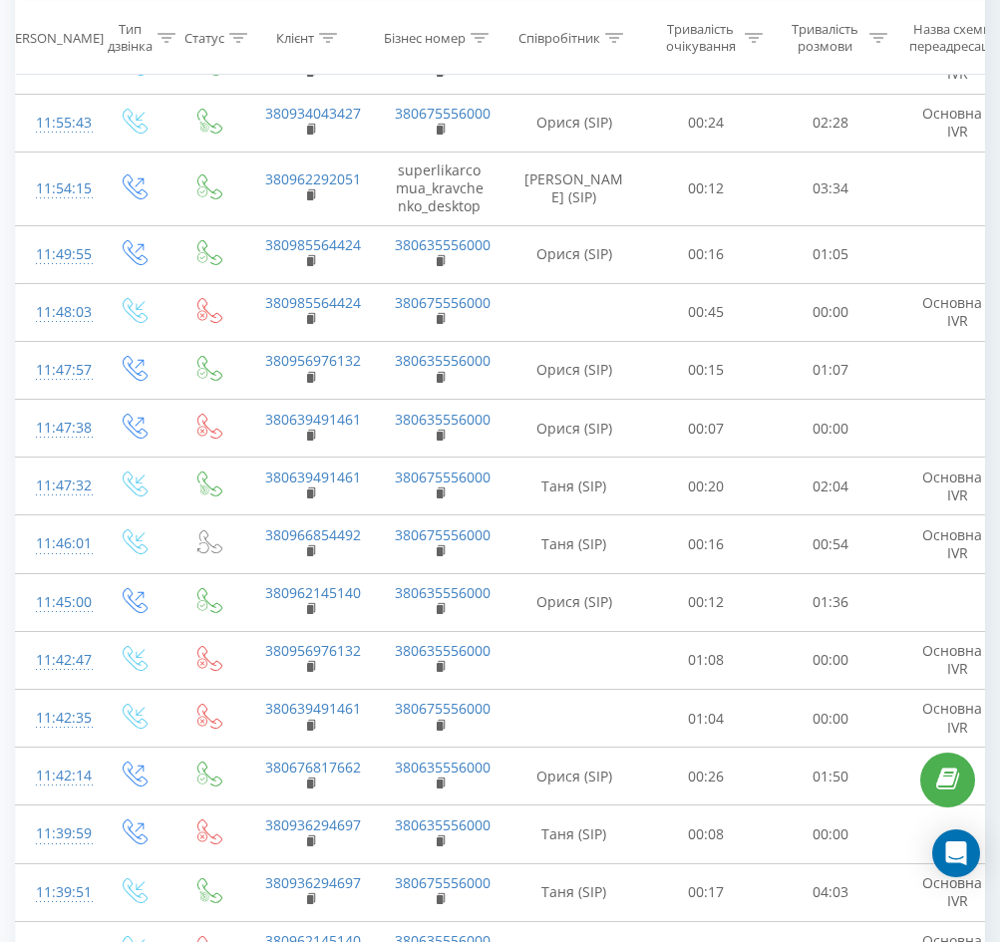
scroll to position [1575, 0]
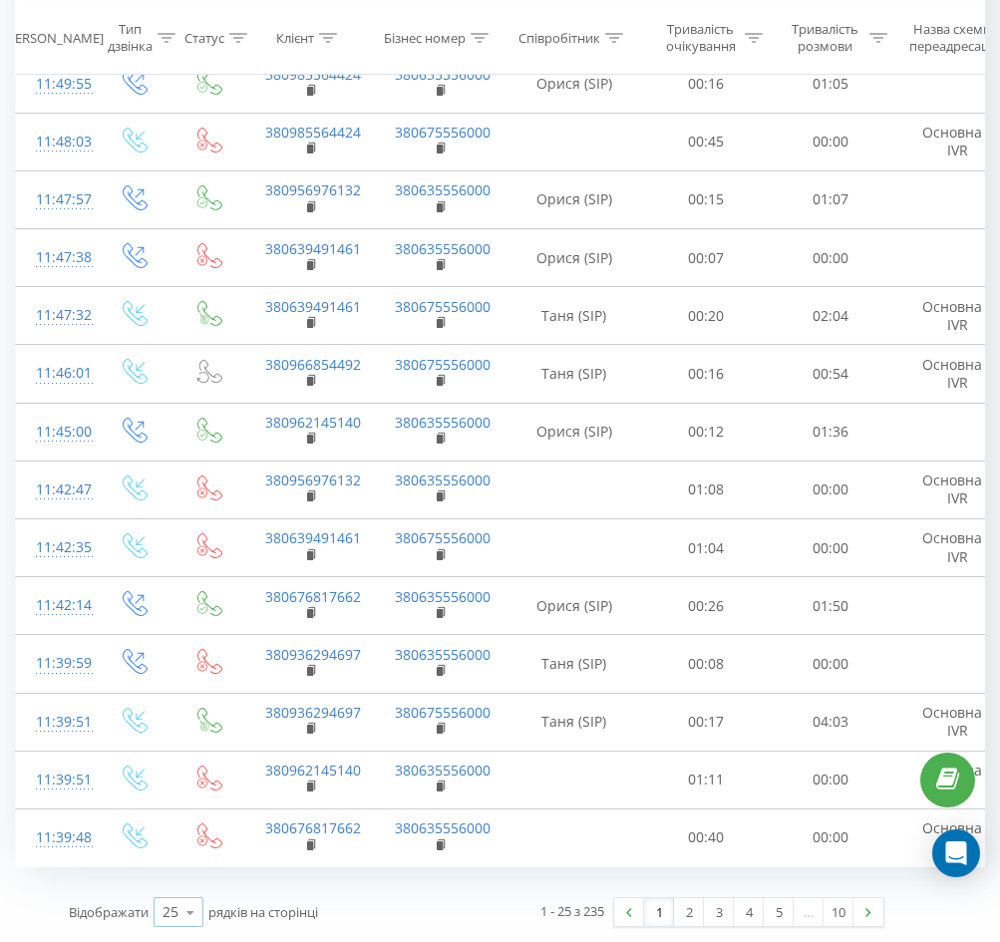
click at [172, 911] on div "25" at bounding box center [171, 912] width 16 height 20
click at [185, 890] on span "100" at bounding box center [175, 883] width 24 height 19
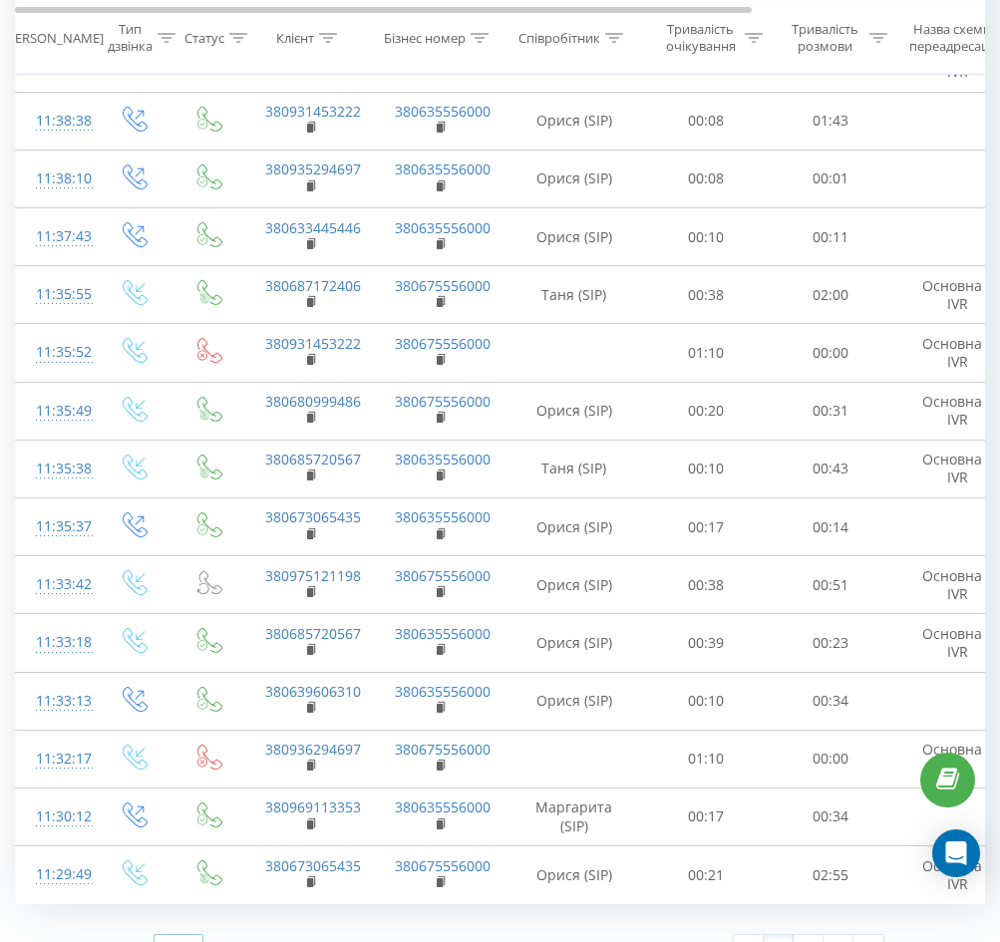
scroll to position [5972, 0]
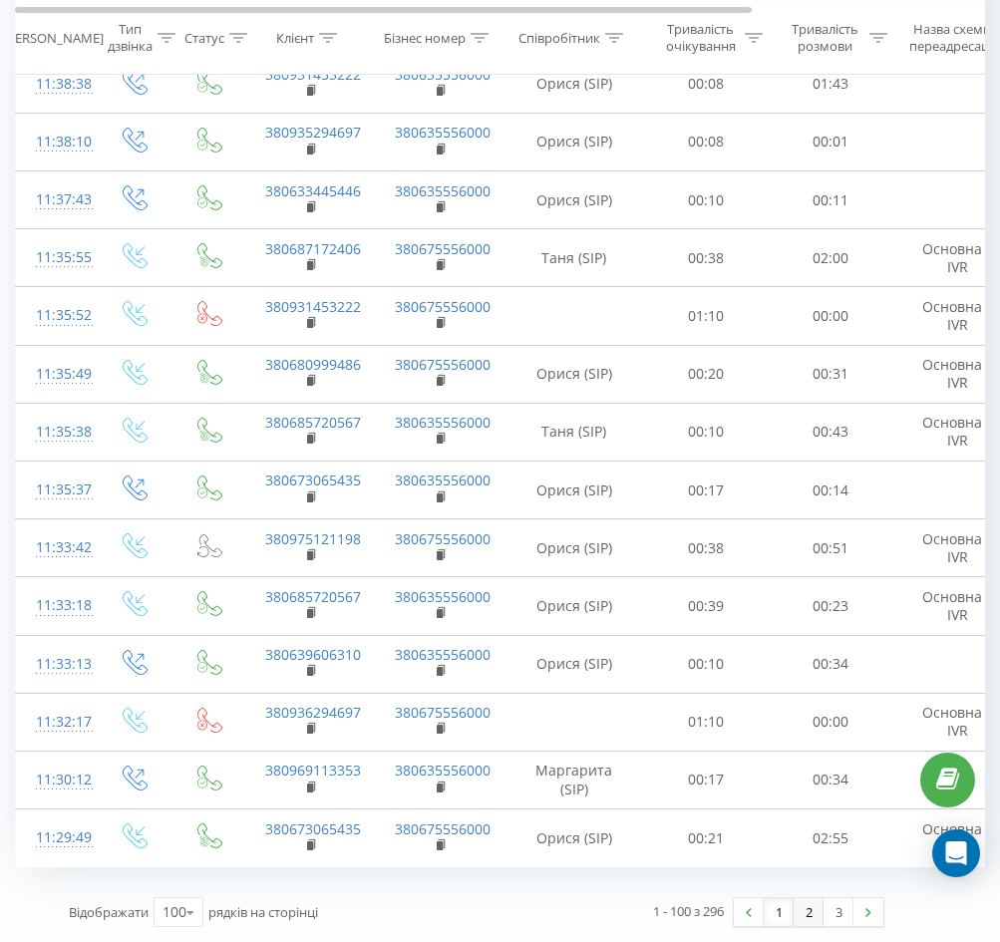
click at [822, 913] on link "2" at bounding box center [809, 912] width 30 height 28
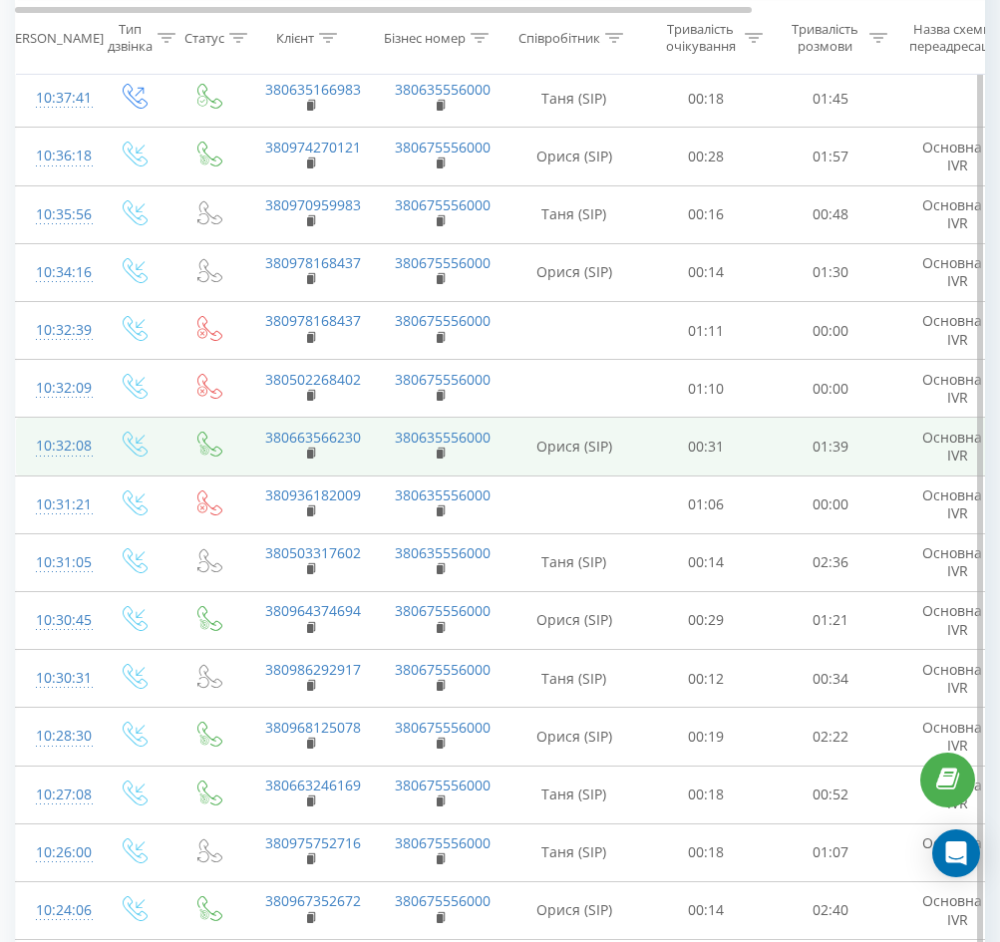
scroll to position [4799, 0]
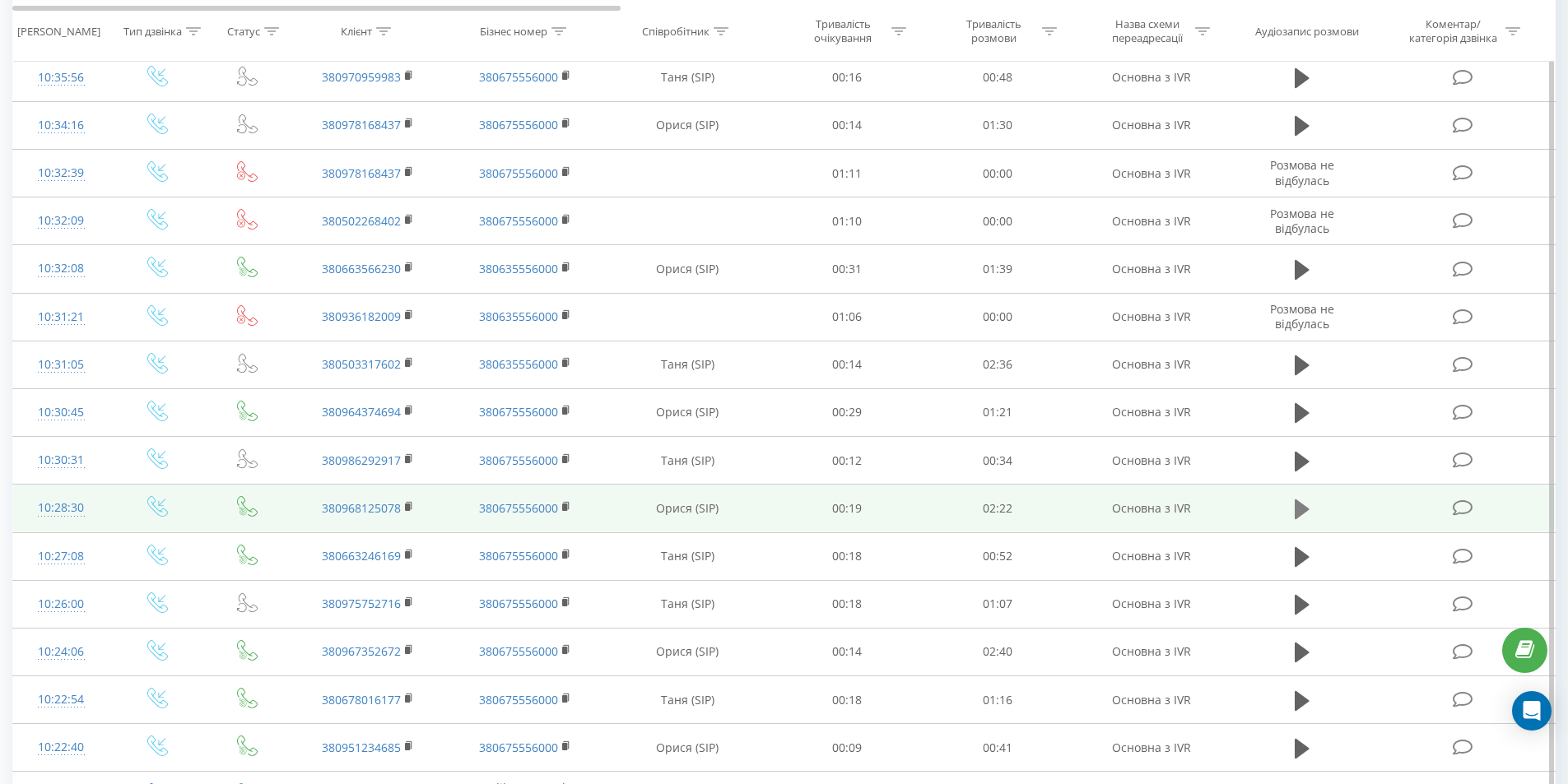
click at [825, 508] on button at bounding box center [1302, 509] width 25 height 25
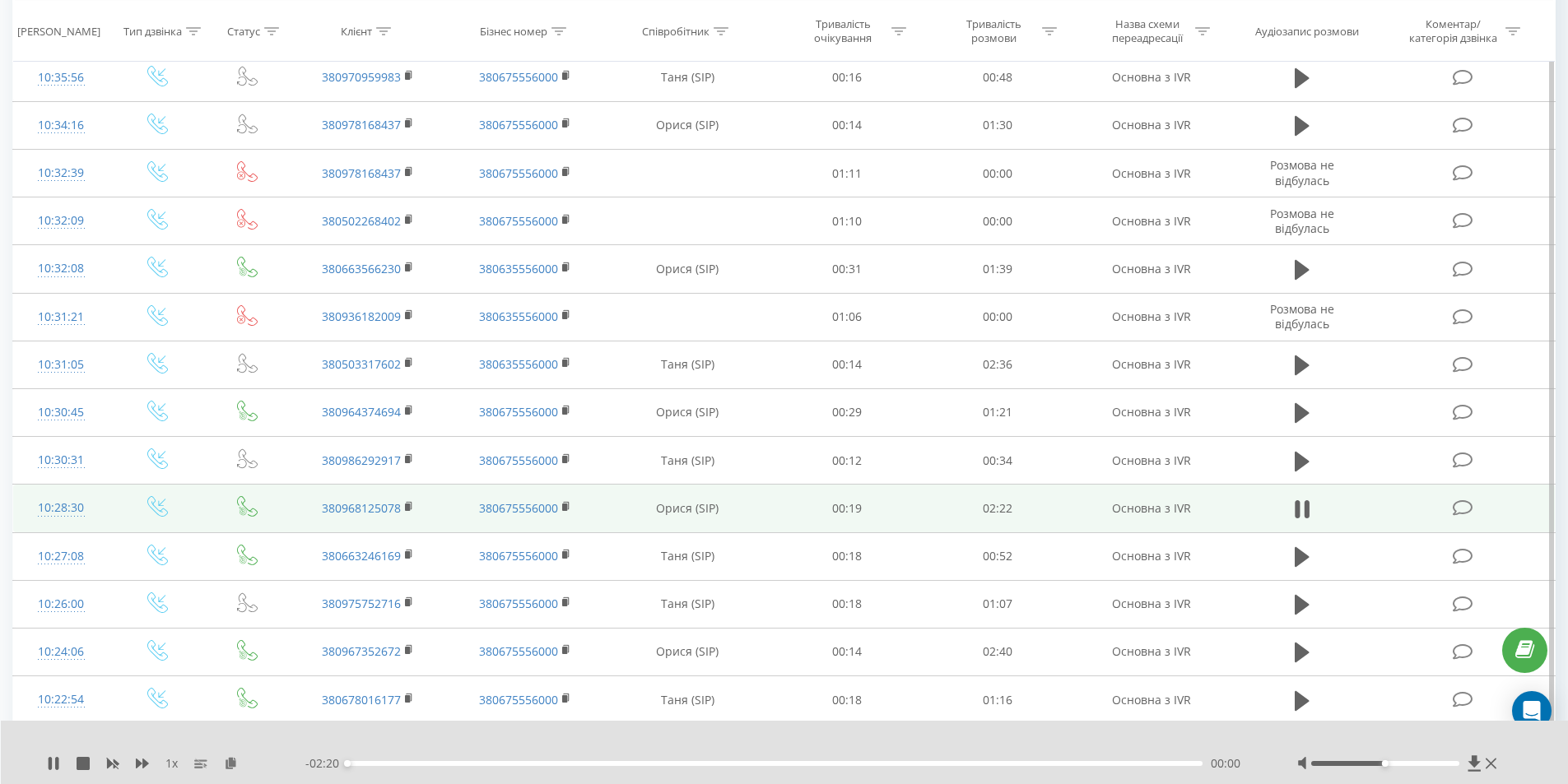
click at [410, 763] on div "00:00" at bounding box center [775, 763] width 856 height 5
click at [479, 763] on div "00:21" at bounding box center [775, 763] width 856 height 5
click at [513, 764] on div "00:22" at bounding box center [775, 763] width 856 height 5
click at [575, 763] on div "00:37" at bounding box center [775, 763] width 856 height 5
click at [609, 763] on div "00:38" at bounding box center [775, 763] width 856 height 5
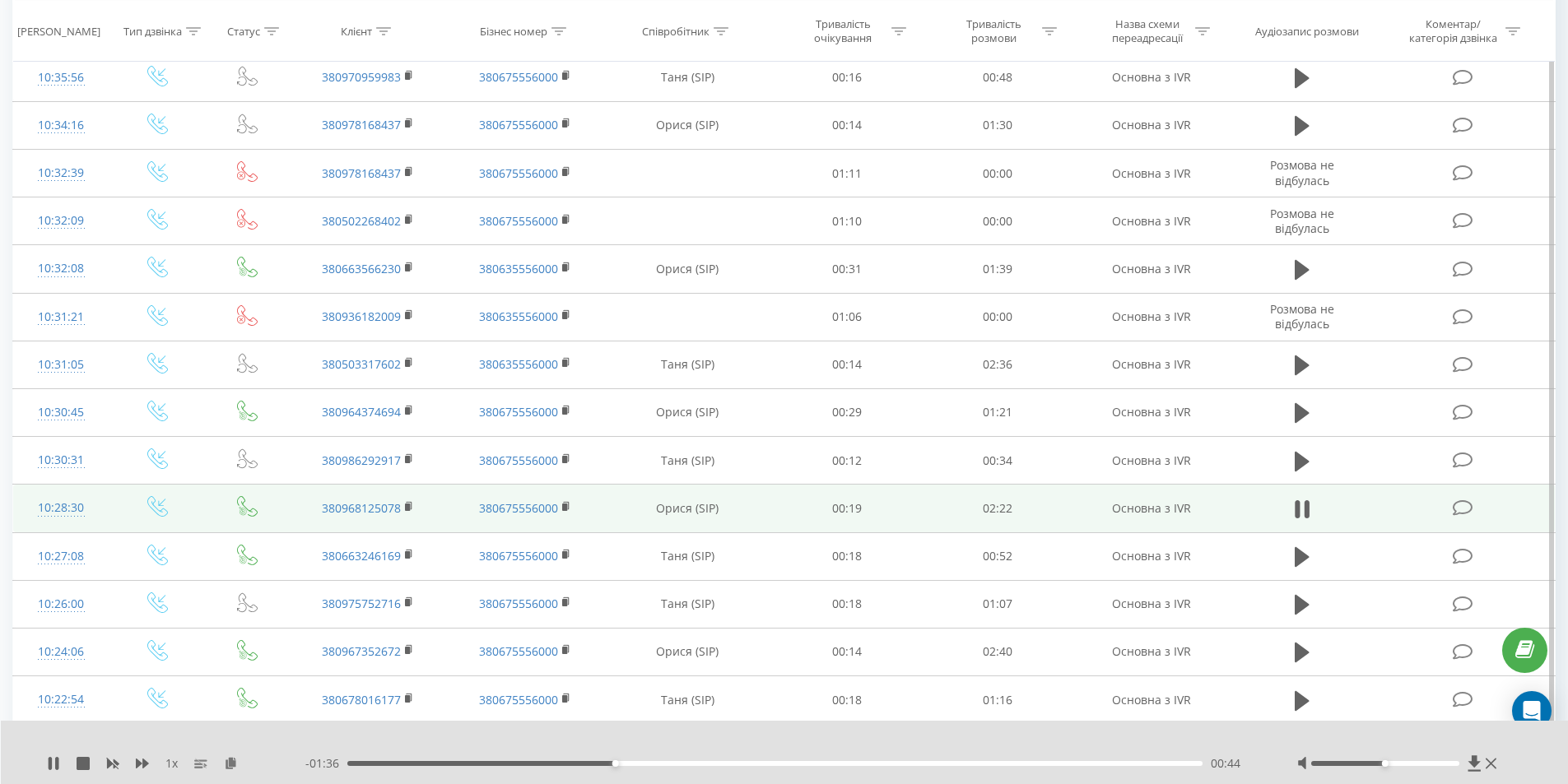
click at [642, 763] on div "00:44" at bounding box center [775, 763] width 856 height 5
click at [678, 763] on div "00:54" at bounding box center [775, 763] width 856 height 5
click at [750, 764] on div "01:06" at bounding box center [775, 763] width 856 height 5
click at [809, 764] on div "01:16" at bounding box center [775, 763] width 856 height 5
click at [825, 763] on div "01:19" at bounding box center [775, 763] width 856 height 5
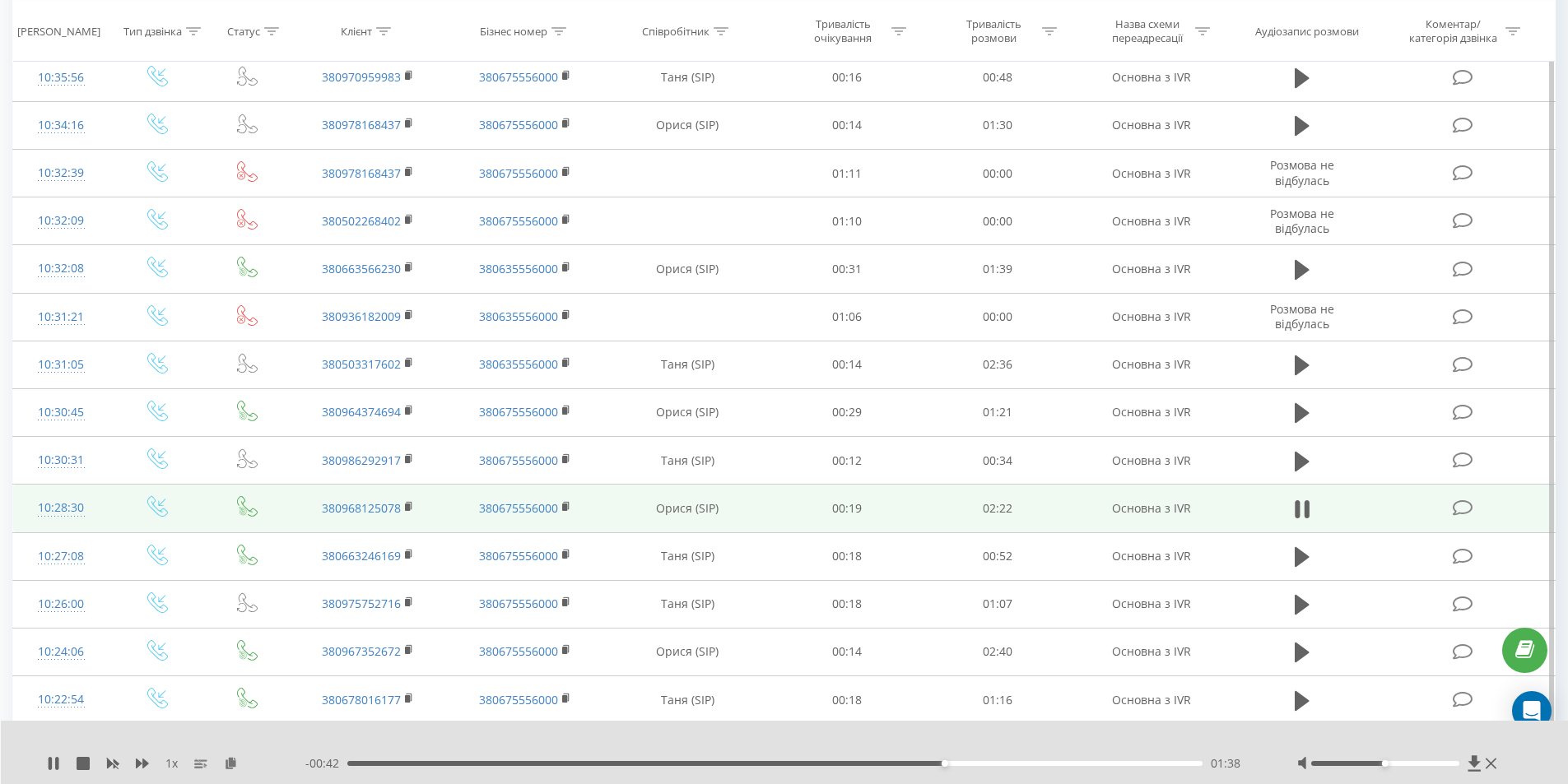
click at [825, 762] on div "01:38" at bounding box center [775, 763] width 856 height 5
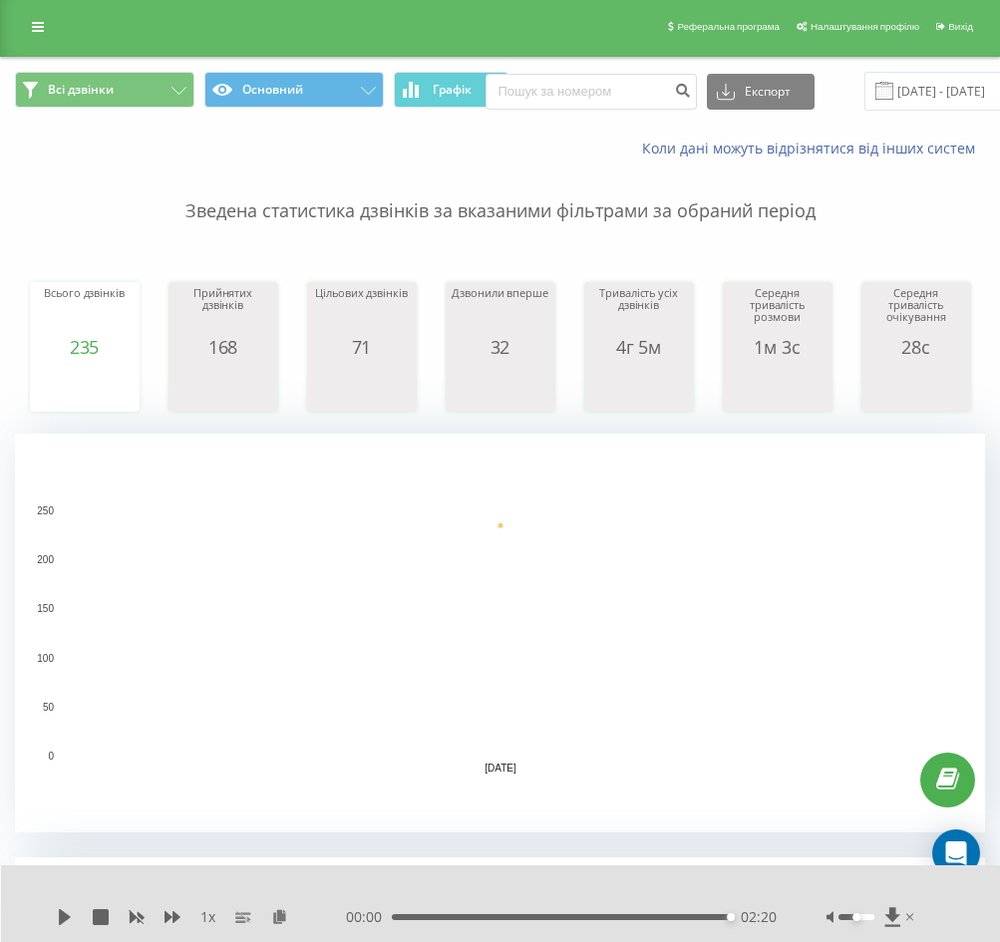
scroll to position [0, 0]
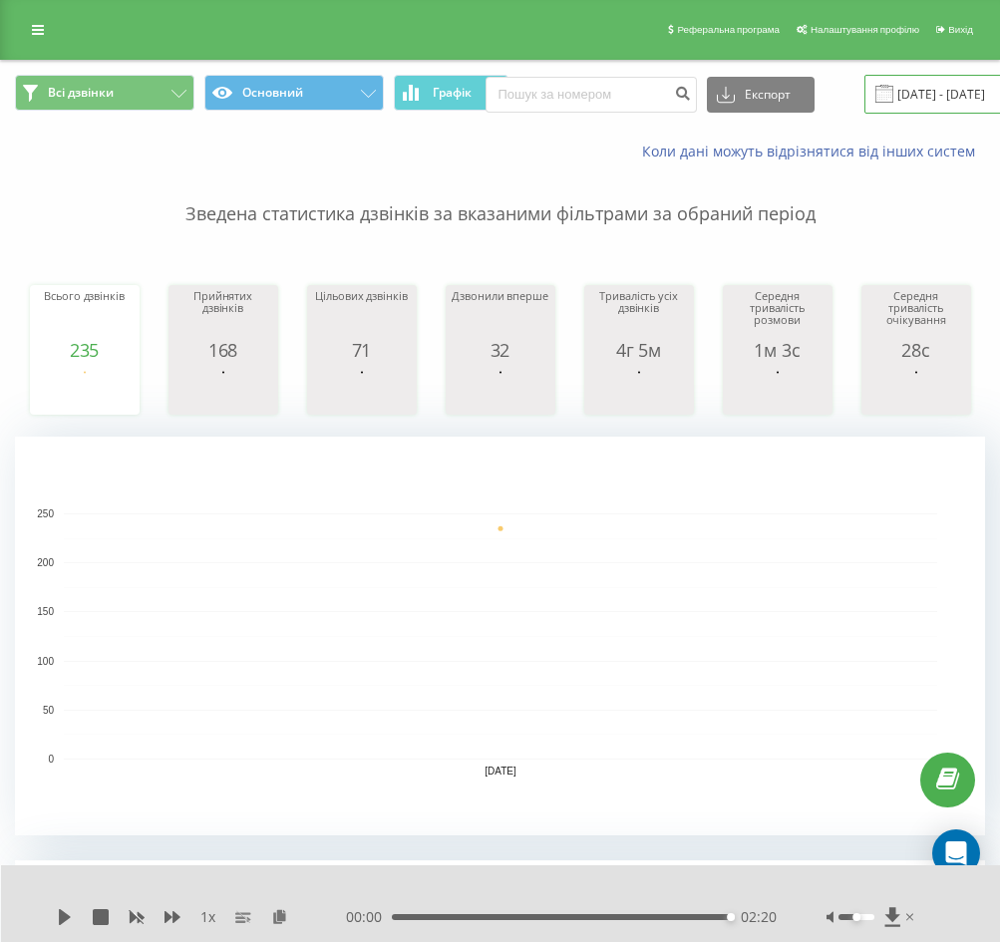
click at [934, 88] on input "[DATE] - [DATE]" at bounding box center [984, 94] width 241 height 39
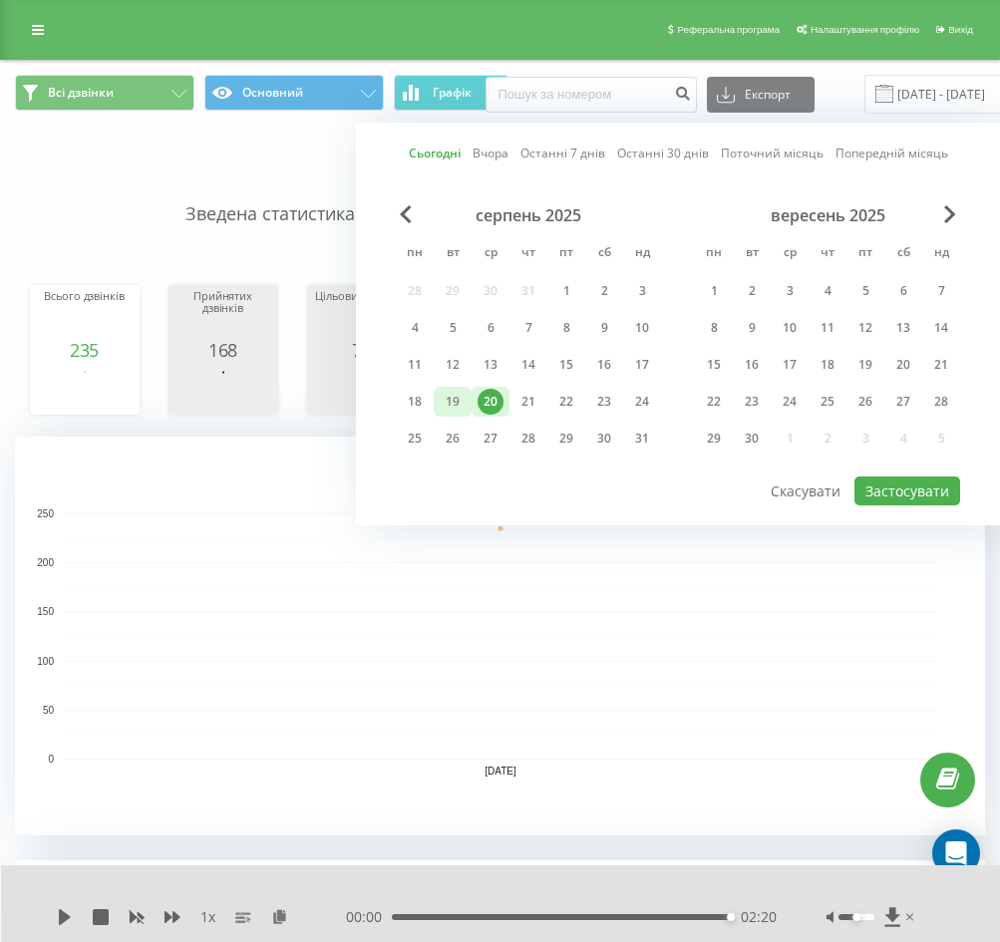
click at [453, 403] on div "19" at bounding box center [453, 402] width 26 height 26
click at [928, 492] on button "Застосувати" at bounding box center [907, 491] width 106 height 29
type input "19.08.2025 - 19.08.2025"
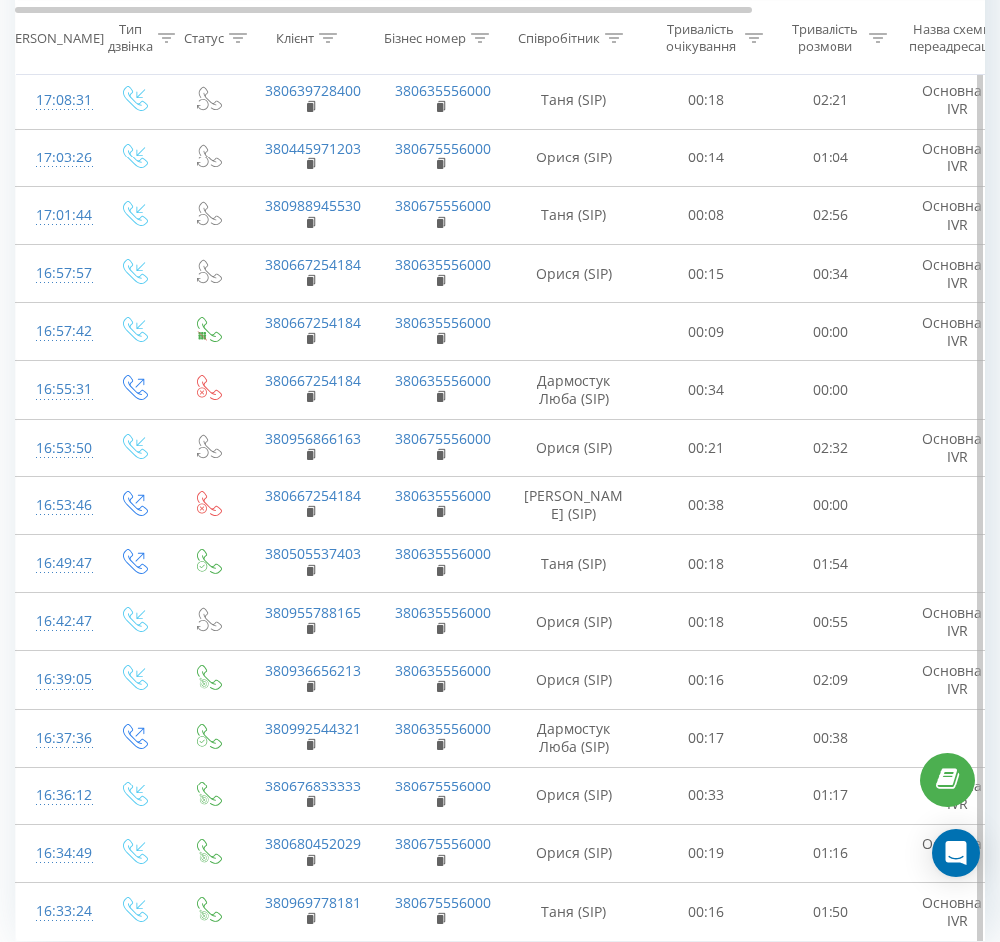
scroll to position [5991, 0]
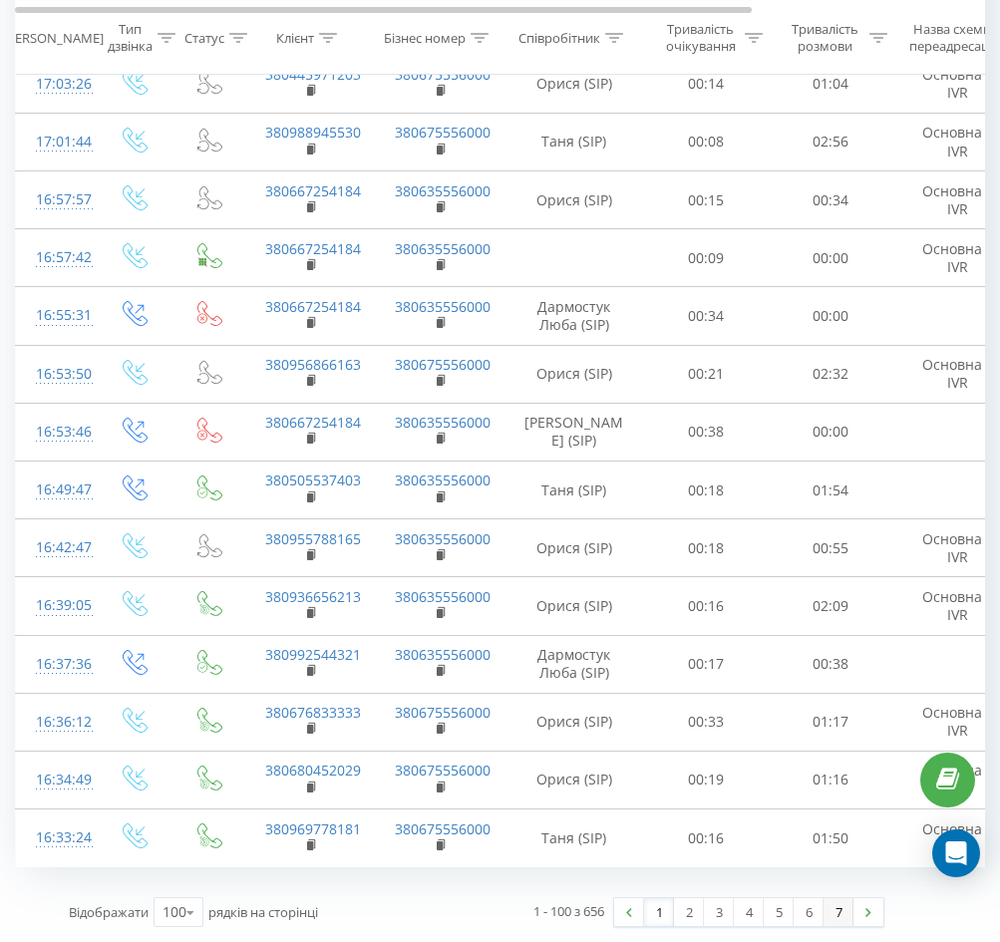
click at [836, 912] on link "7" at bounding box center [839, 912] width 30 height 28
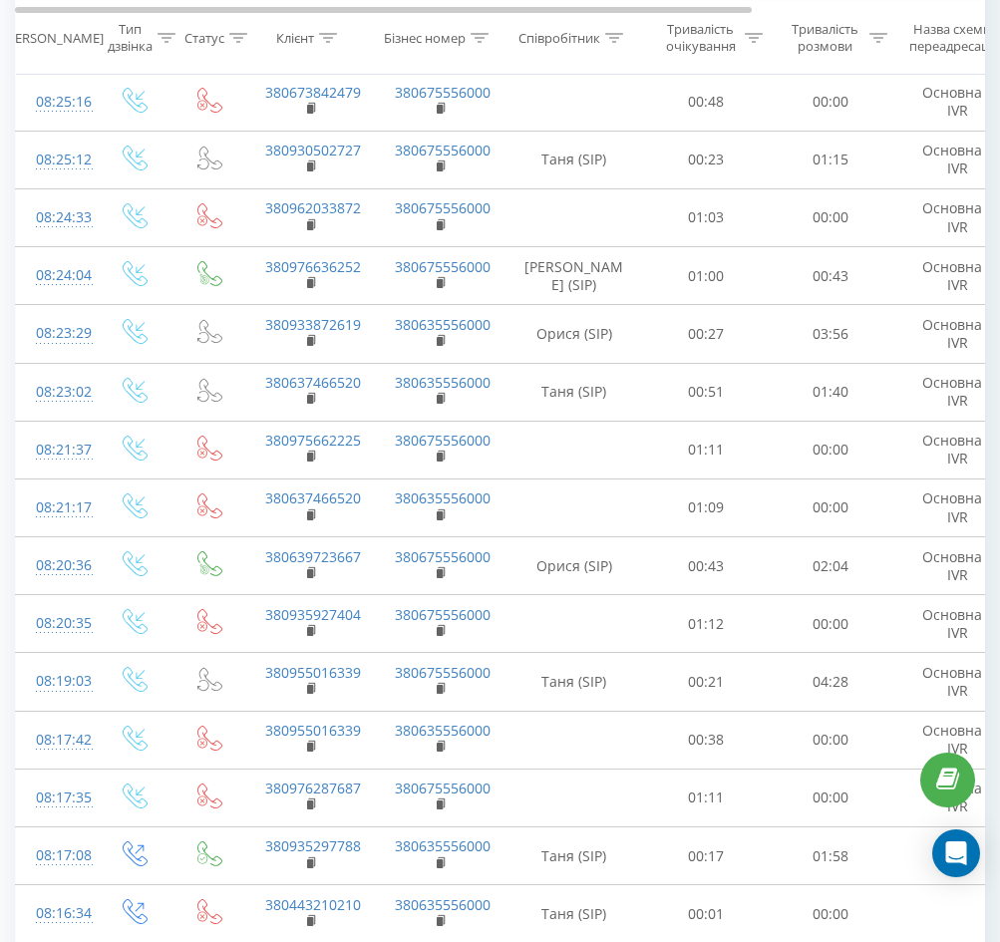
scroll to position [3359, 0]
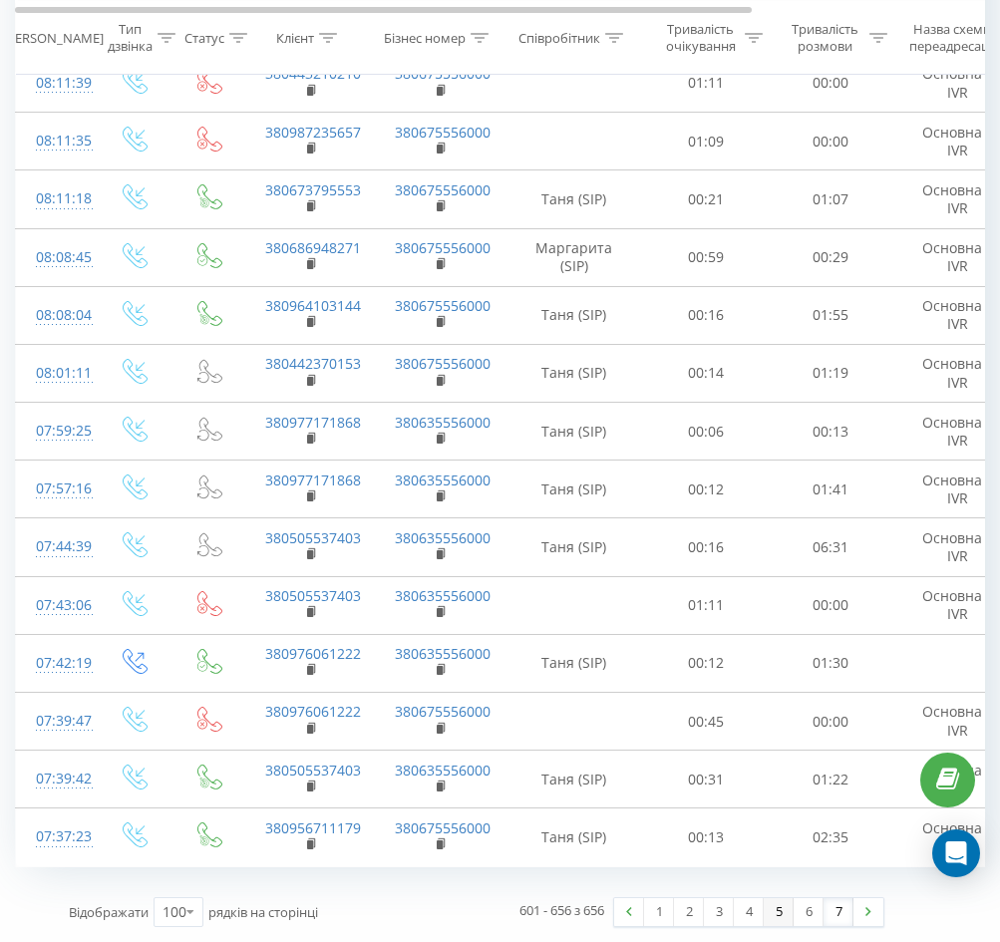
click at [783, 917] on link "5" at bounding box center [779, 912] width 30 height 28
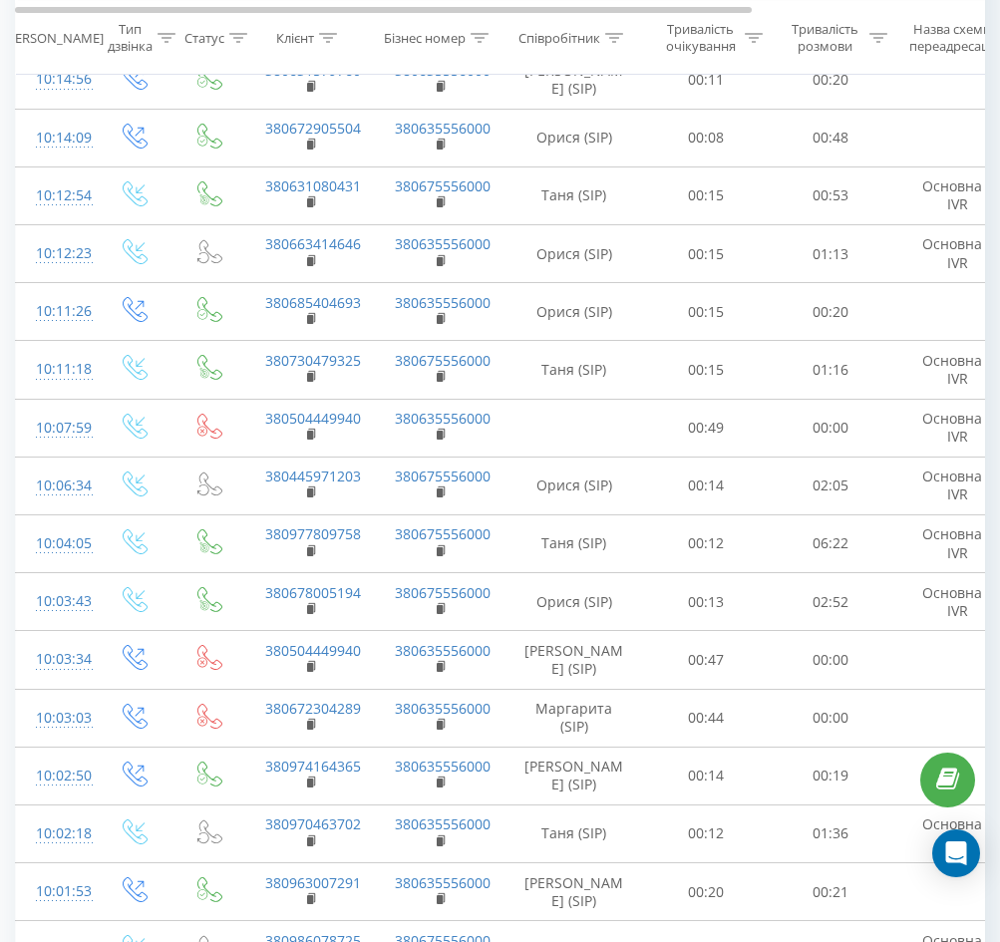
scroll to position [5942, 0]
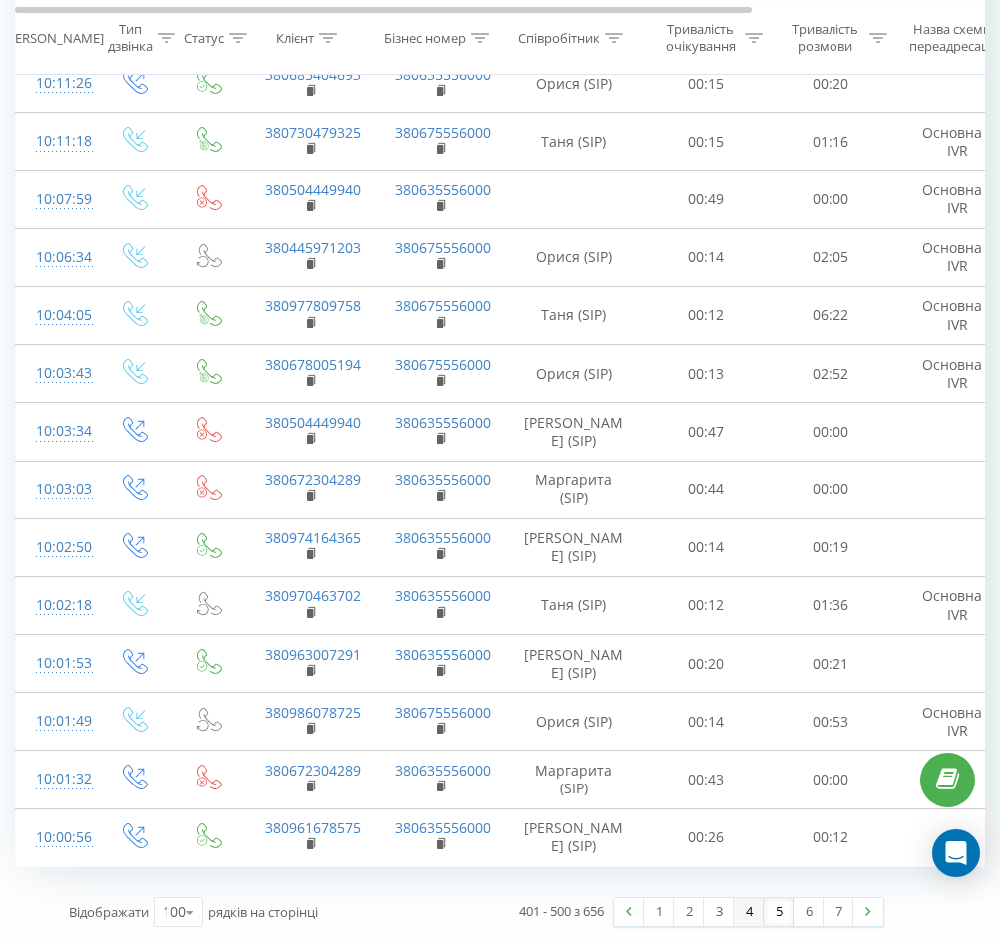
click at [750, 914] on link "4" at bounding box center [749, 912] width 30 height 28
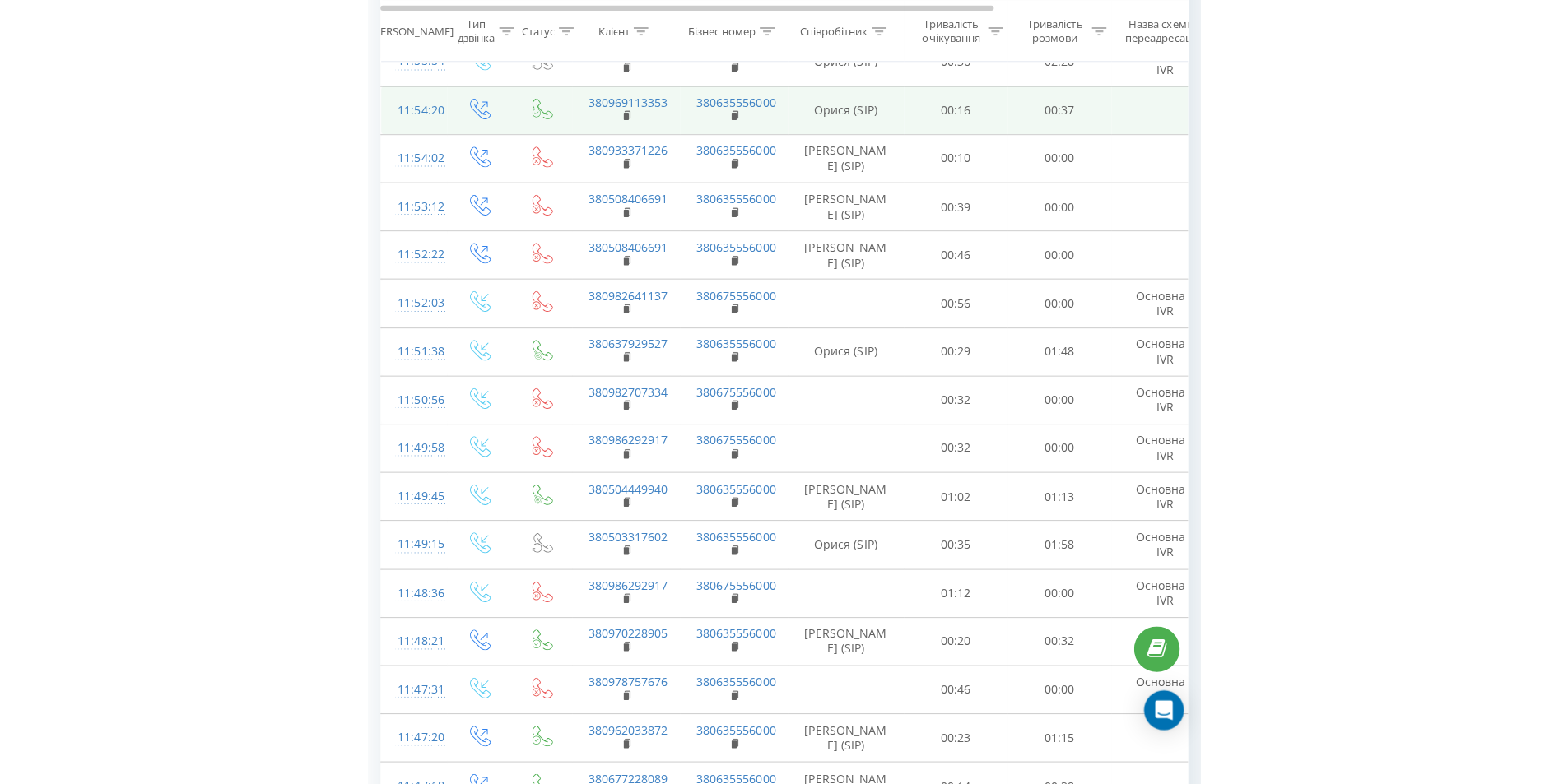
scroll to position [2315, 0]
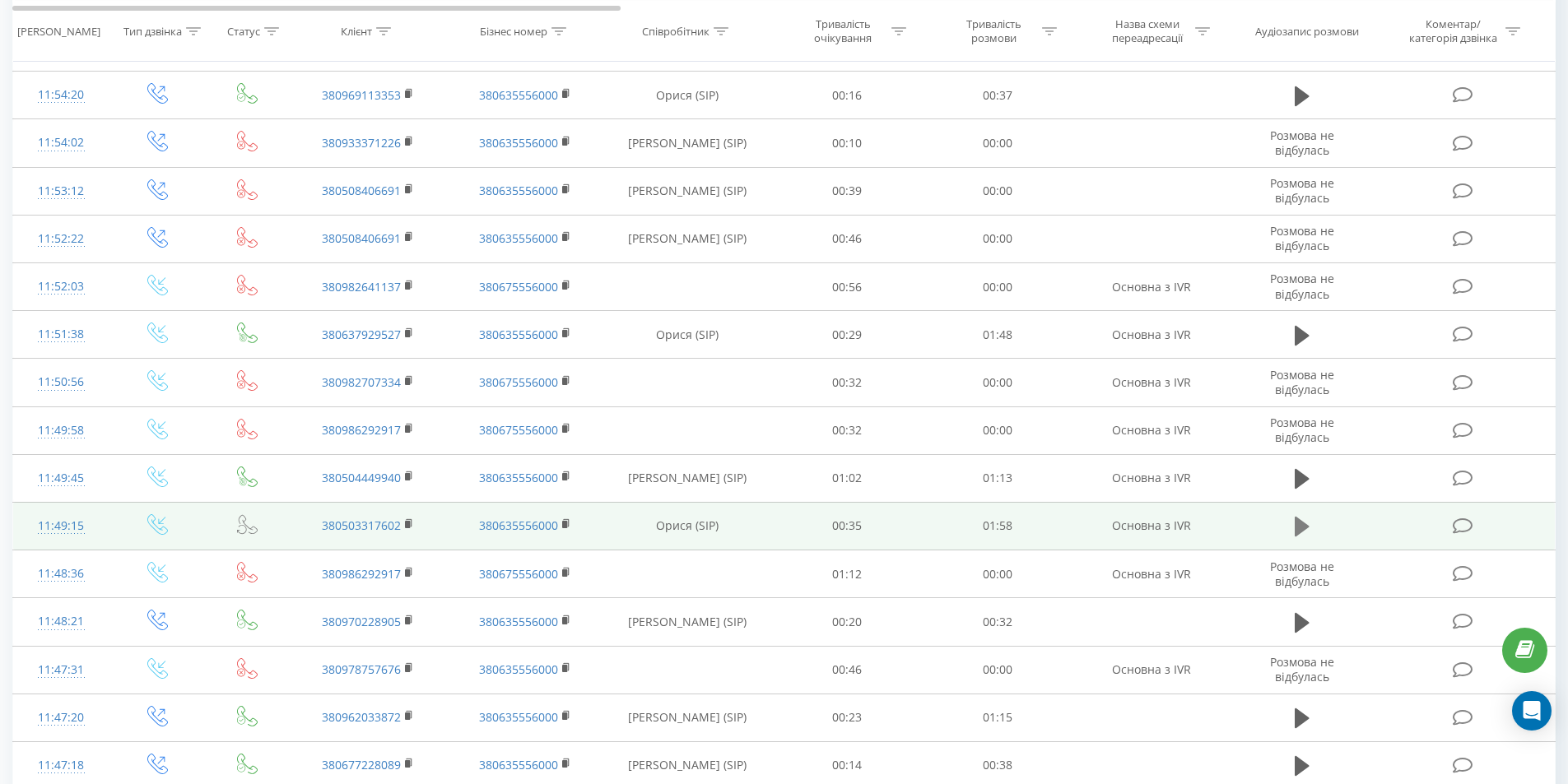
click at [825, 524] on icon at bounding box center [1302, 527] width 15 height 23
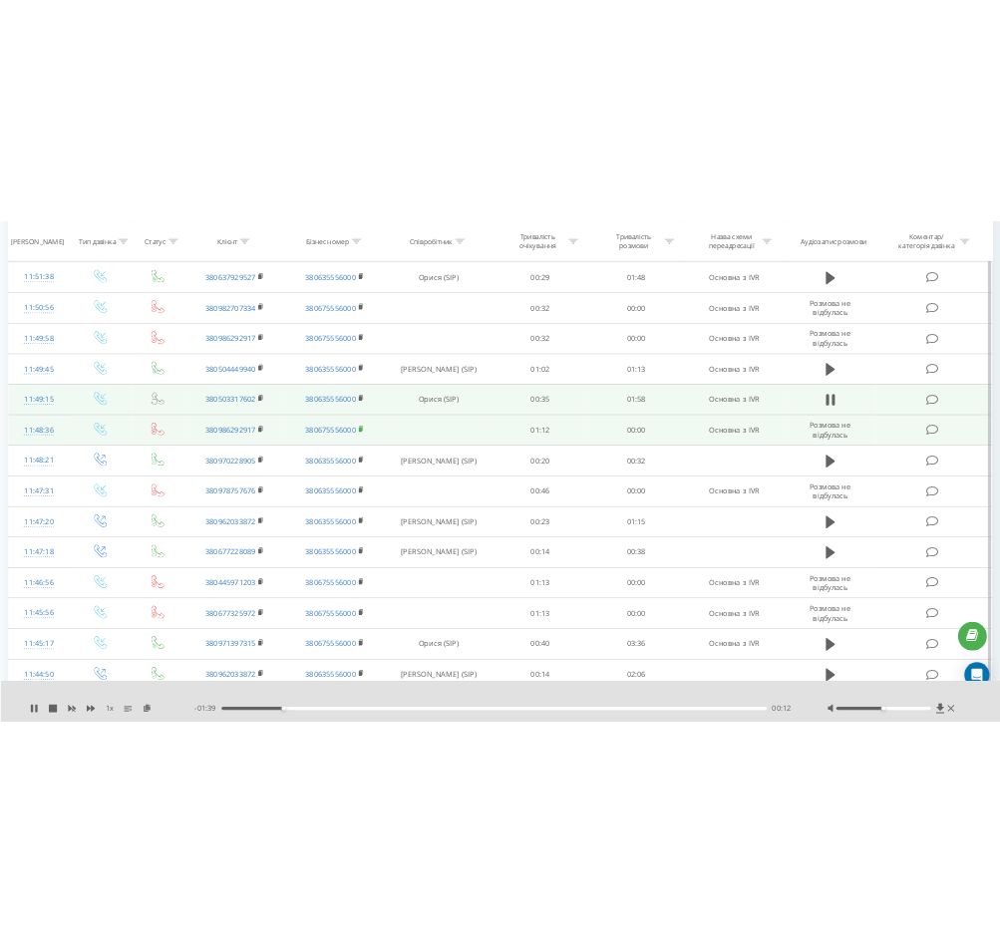
scroll to position [3203, 0]
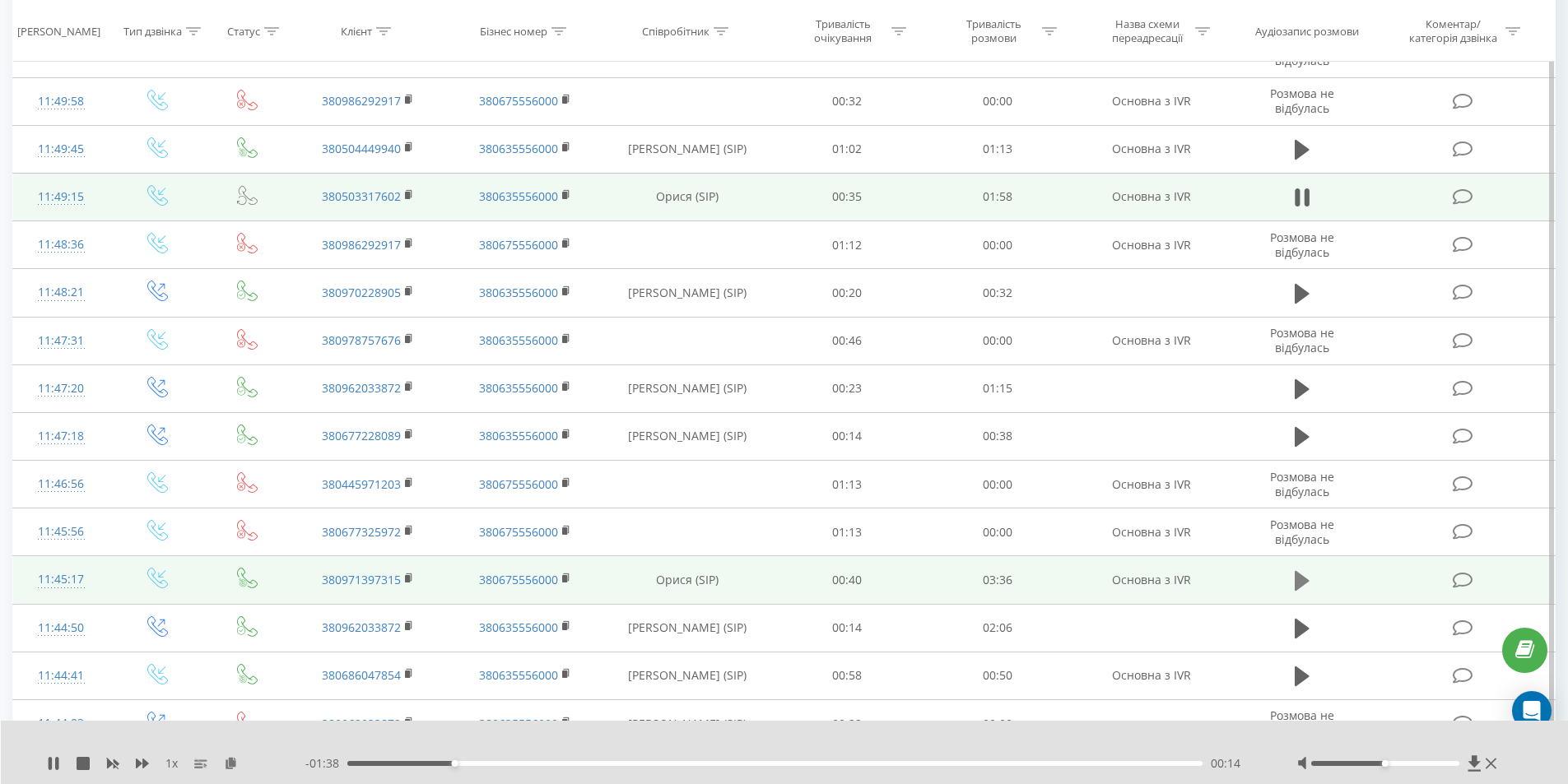
click at [825, 586] on icon at bounding box center [1302, 581] width 15 height 20
click at [404, 764] on div "00:14" at bounding box center [775, 763] width 856 height 5
drag, startPoint x: 437, startPoint y: 763, endPoint x: 461, endPoint y: 759, distance: 24.3
click at [438, 763] on div "00:22" at bounding box center [775, 763] width 856 height 5
click at [466, 763] on div "00:30" at bounding box center [775, 763] width 856 height 5
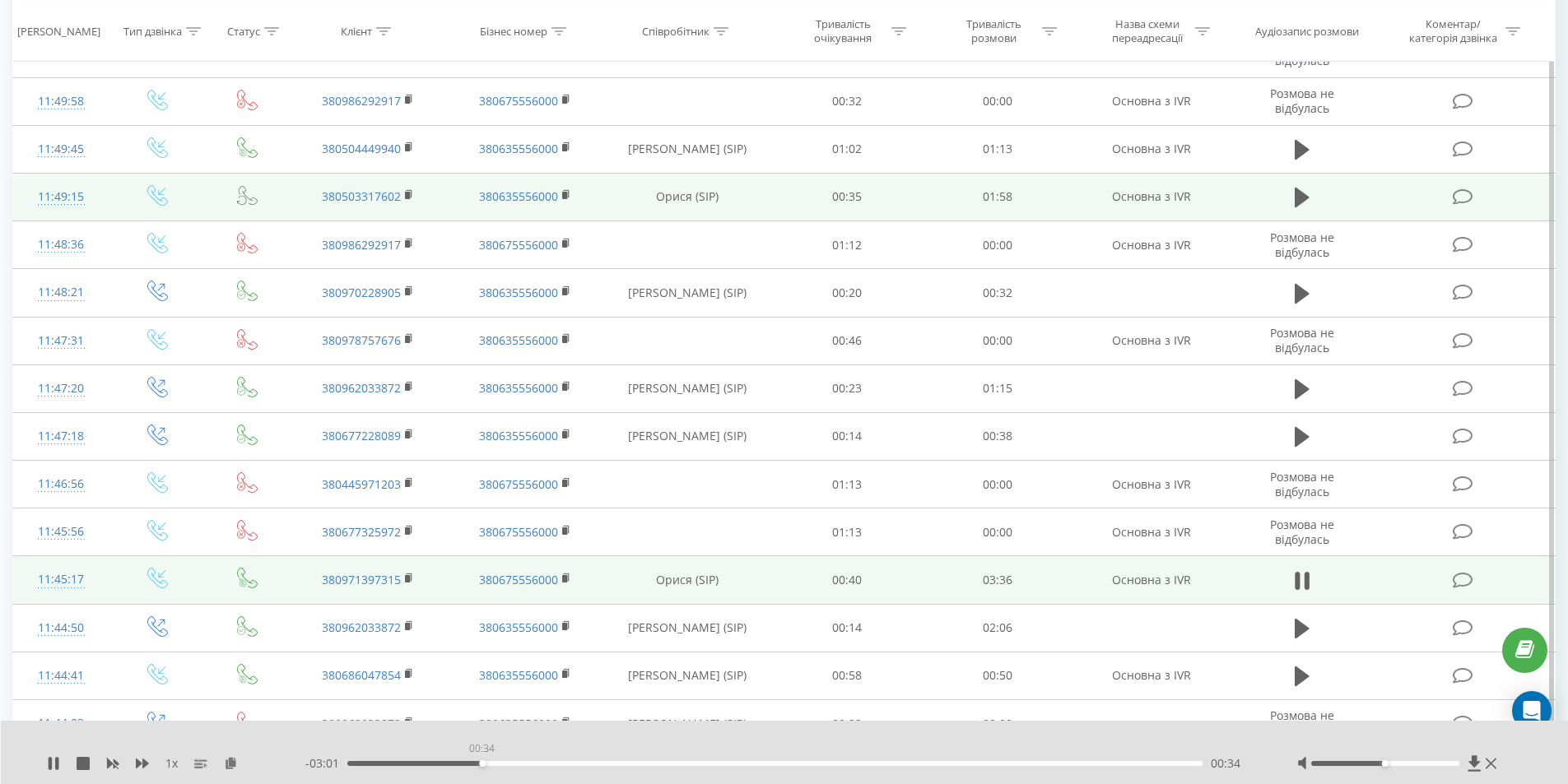
drag, startPoint x: 481, startPoint y: 762, endPoint x: 531, endPoint y: 762, distance: 50.0
click at [483, 762] on div "00:34" at bounding box center [775, 763] width 856 height 5
click at [511, 763] on div "00:37" at bounding box center [775, 763] width 856 height 5
drag, startPoint x: 527, startPoint y: 763, endPoint x: 548, endPoint y: 762, distance: 21.0
click at [528, 763] on div "00:45" at bounding box center [775, 763] width 856 height 5
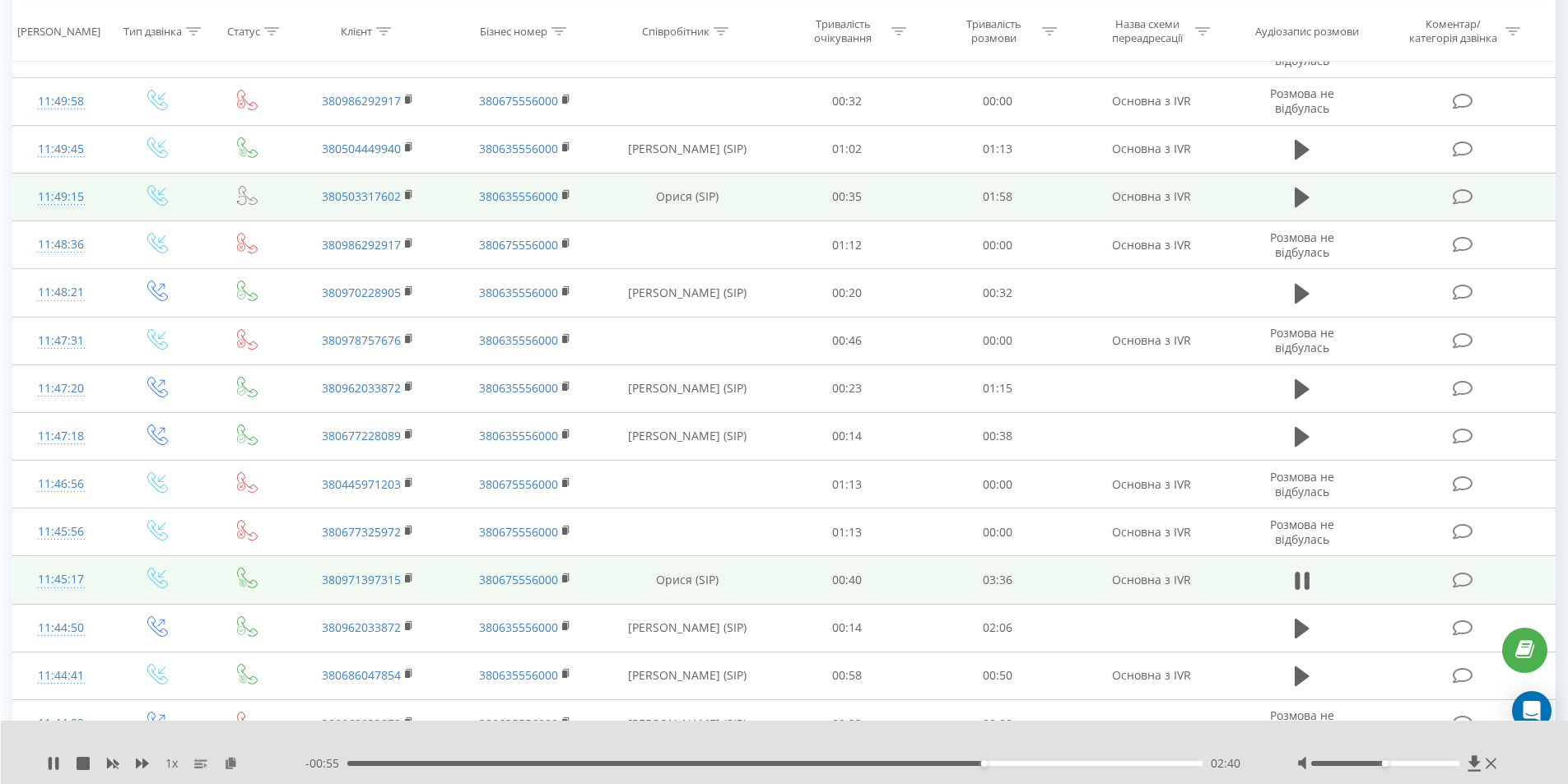
click at [46, 767] on div "1 x - 00:55 02:40 02:40" at bounding box center [784, 752] width 1568 height 64
click at [52, 767] on icon at bounding box center [50, 763] width 3 height 13
click at [50, 769] on icon at bounding box center [54, 763] width 10 height 13
click at [50, 764] on icon at bounding box center [50, 763] width 3 height 13
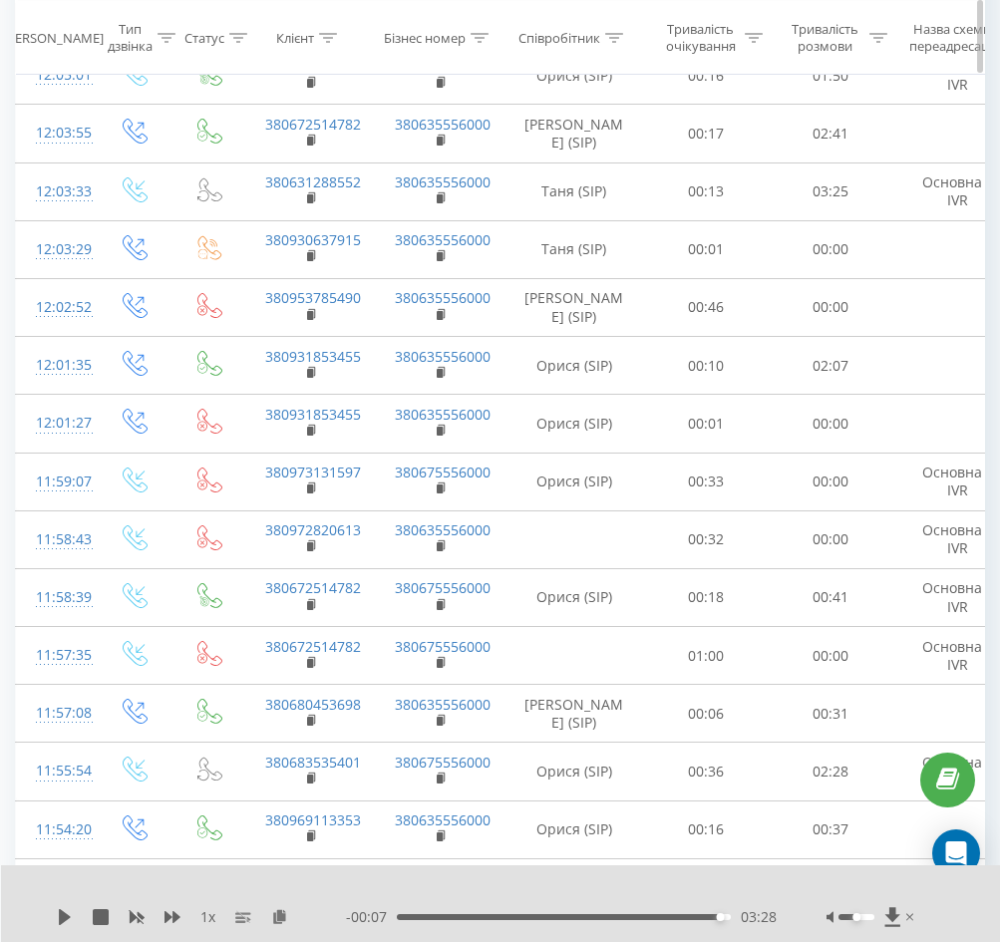
scroll to position [2007, 0]
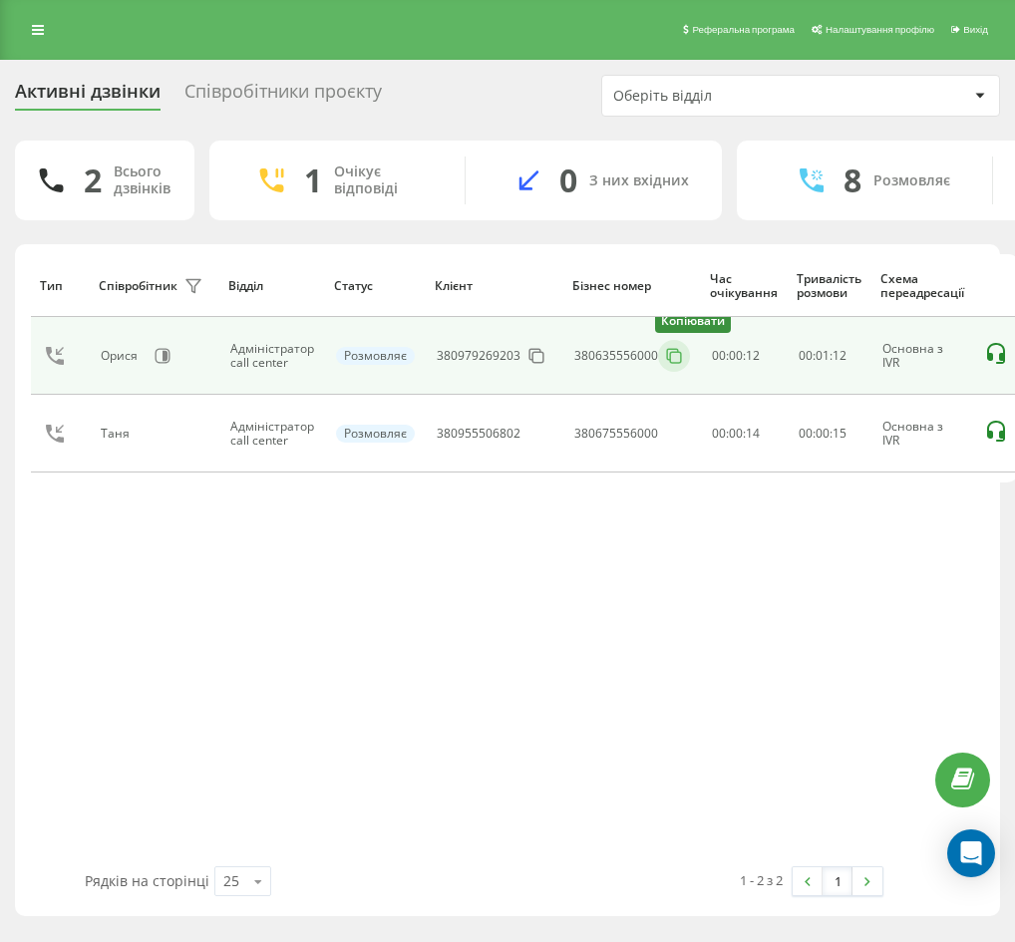
click at [672, 351] on icon at bounding box center [674, 356] width 20 height 20
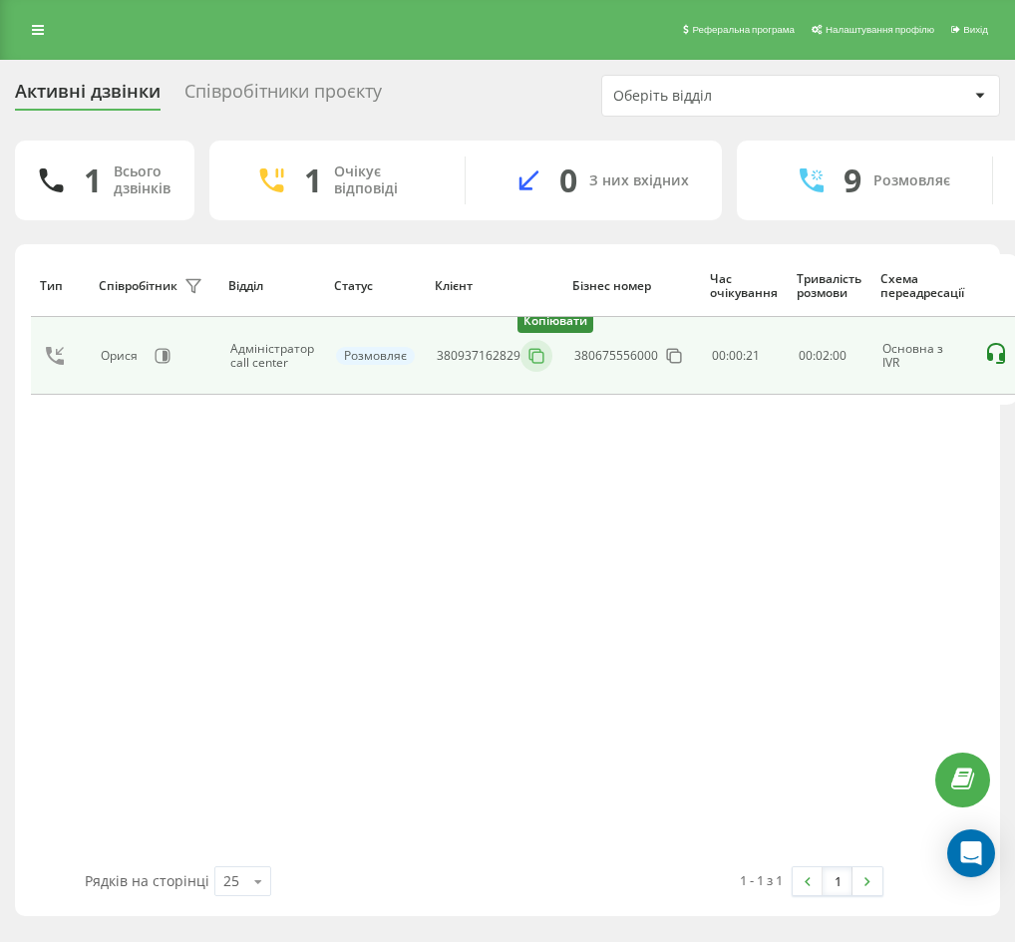
click at [528, 353] on icon at bounding box center [536, 356] width 20 height 20
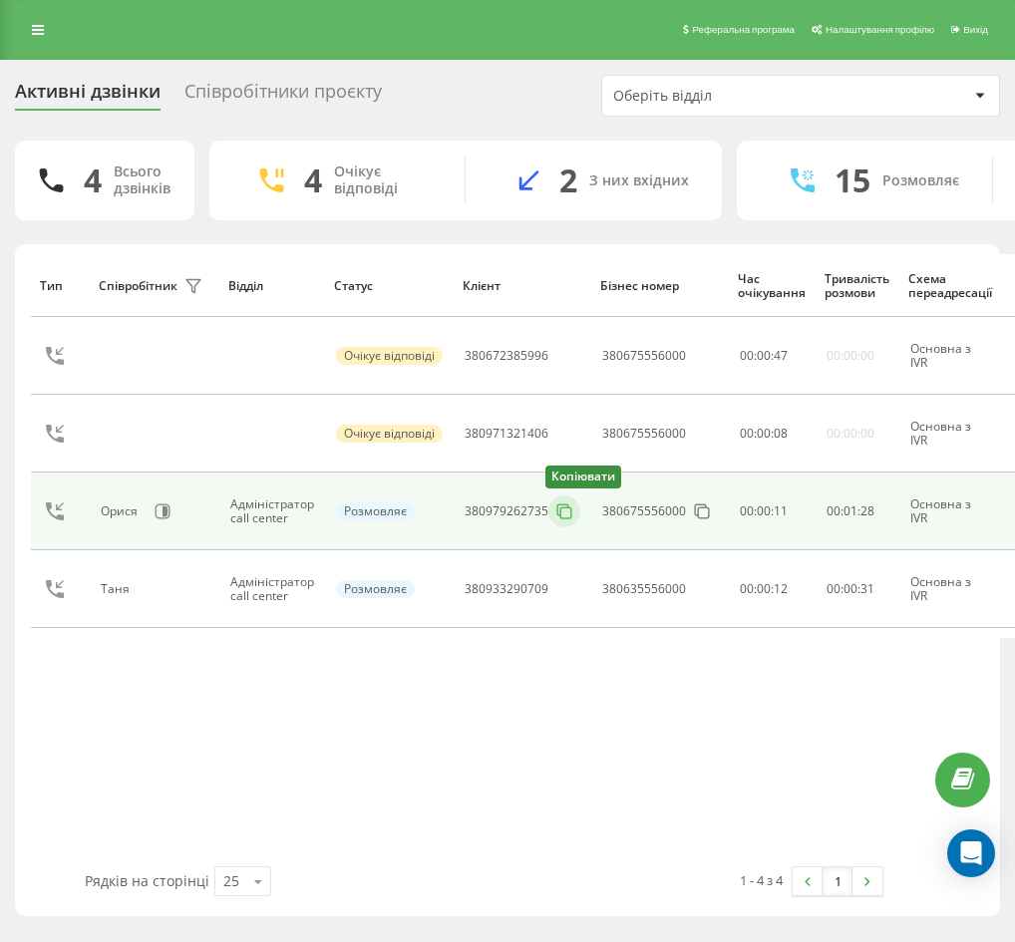
click at [561, 512] on icon at bounding box center [564, 511] width 20 height 20
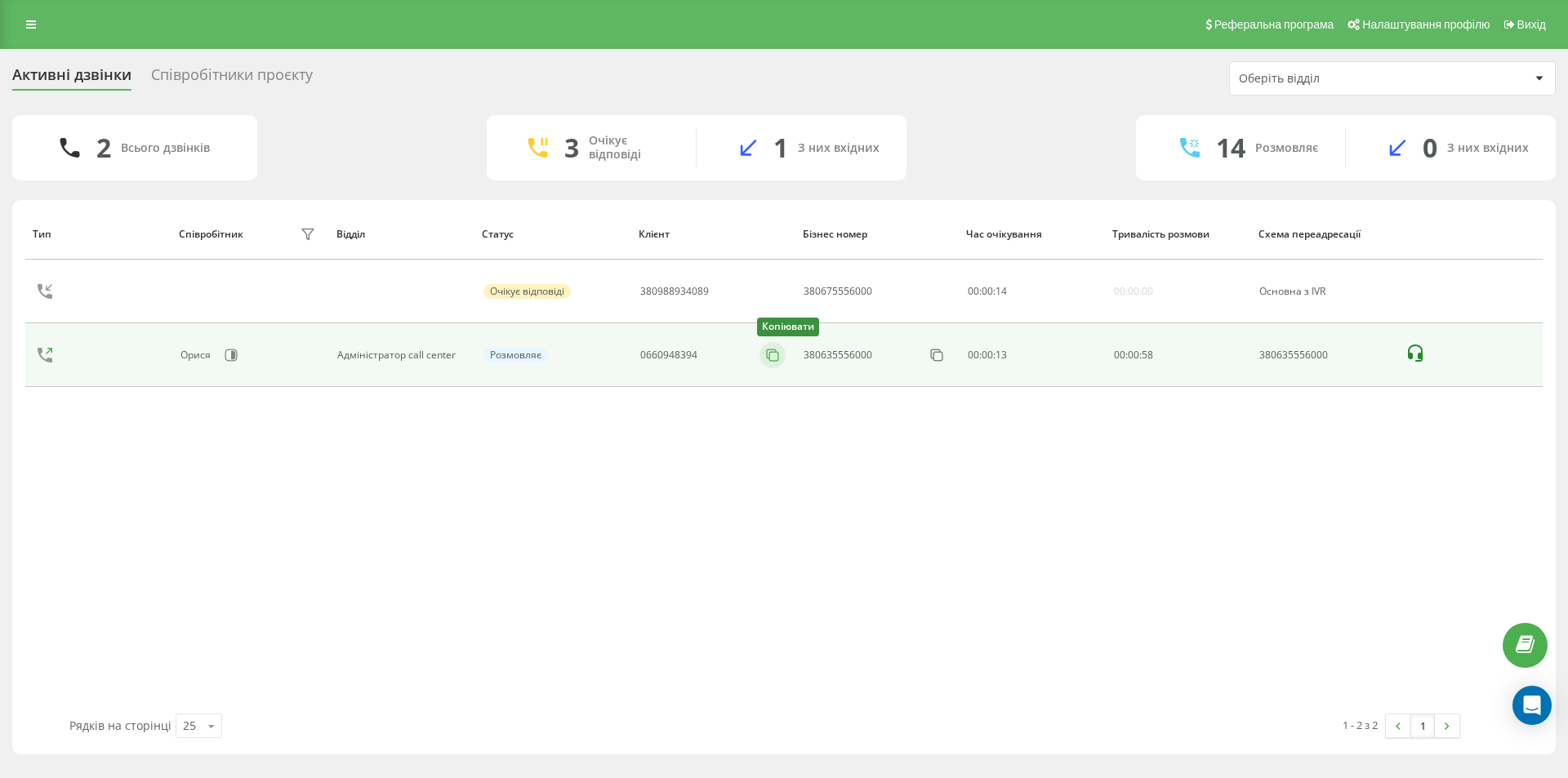
click at [777, 360] on icon at bounding box center [773, 355] width 16 height 16
